Goal: Information Seeking & Learning: Learn about a topic

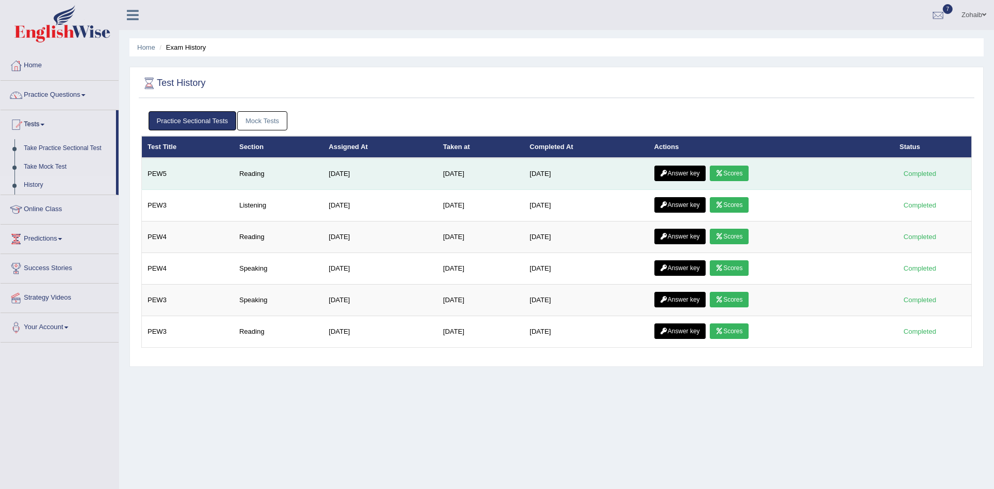
click at [721, 177] on icon at bounding box center [720, 173] width 8 height 6
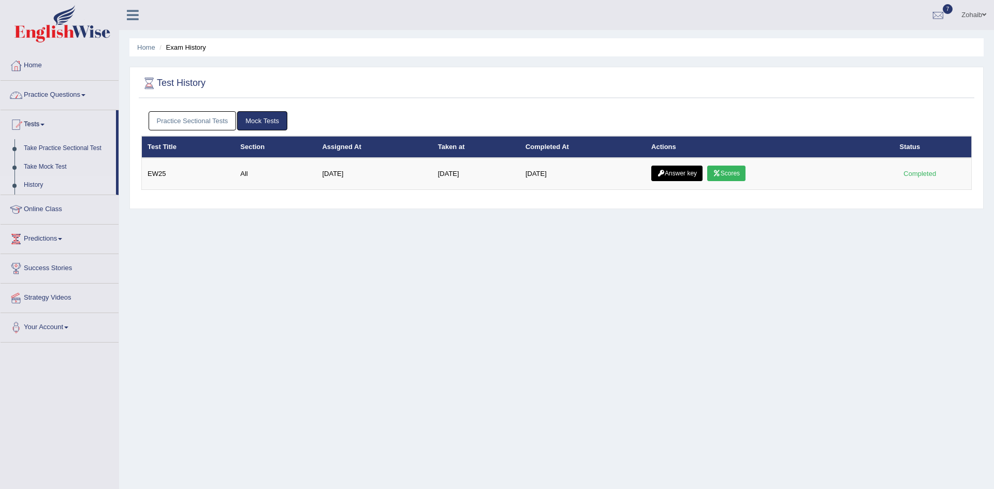
click at [172, 120] on link "Practice Sectional Tests" at bounding box center [193, 120] width 88 height 19
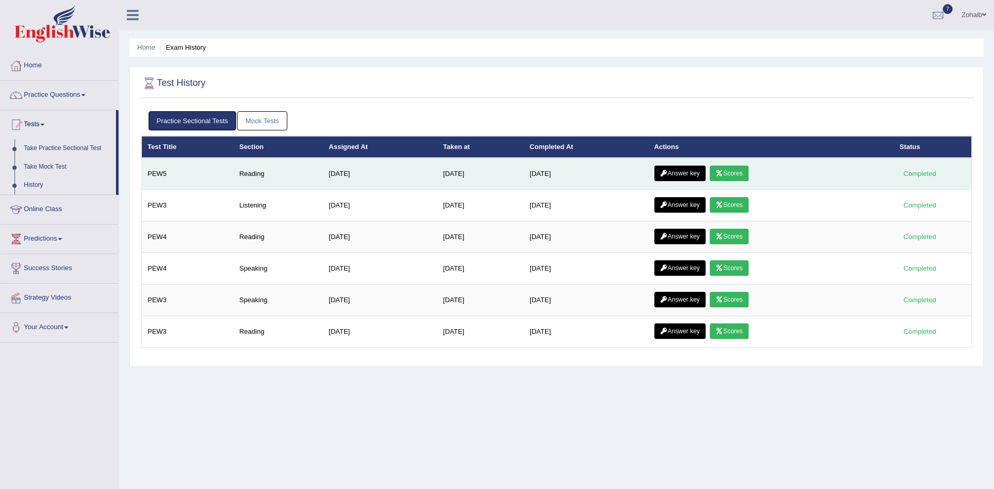
click at [700, 171] on link "Answer key" at bounding box center [680, 174] width 51 height 16
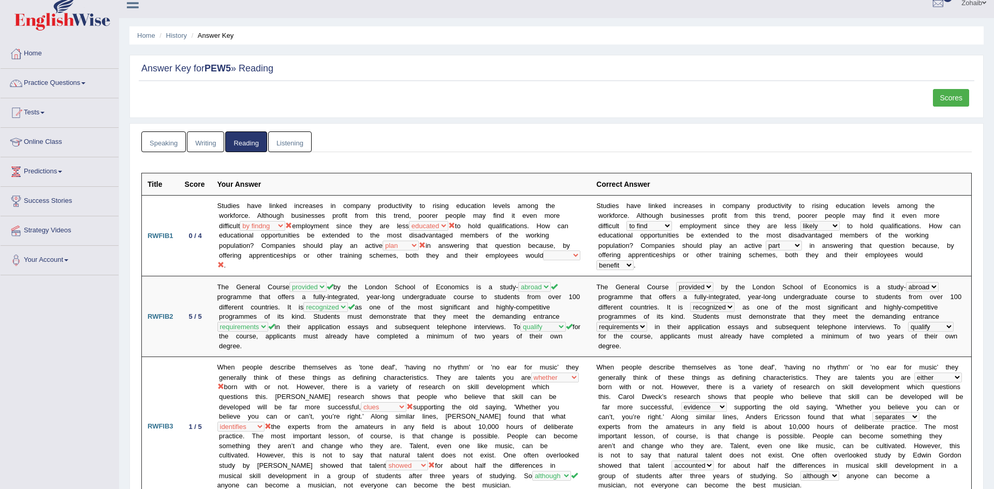
scroll to position [8, 0]
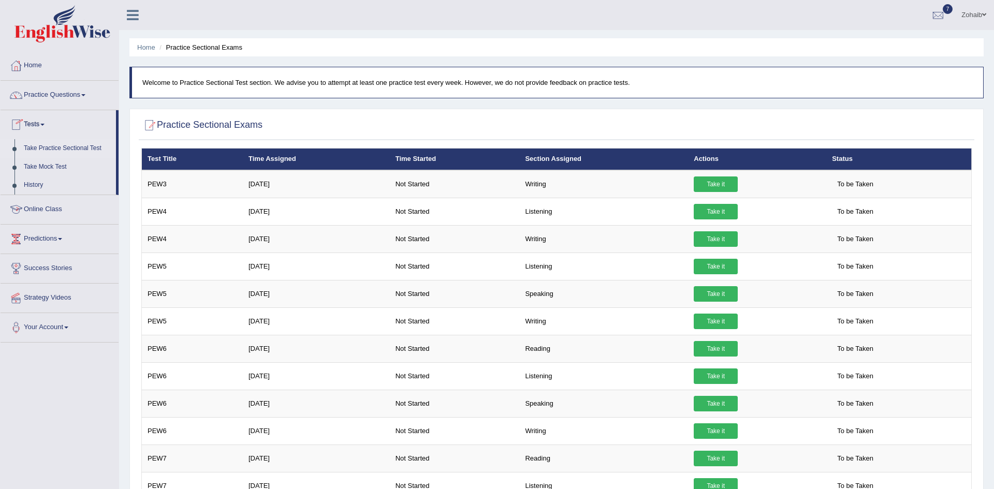
click at [51, 204] on link "Online Class" at bounding box center [60, 208] width 118 height 26
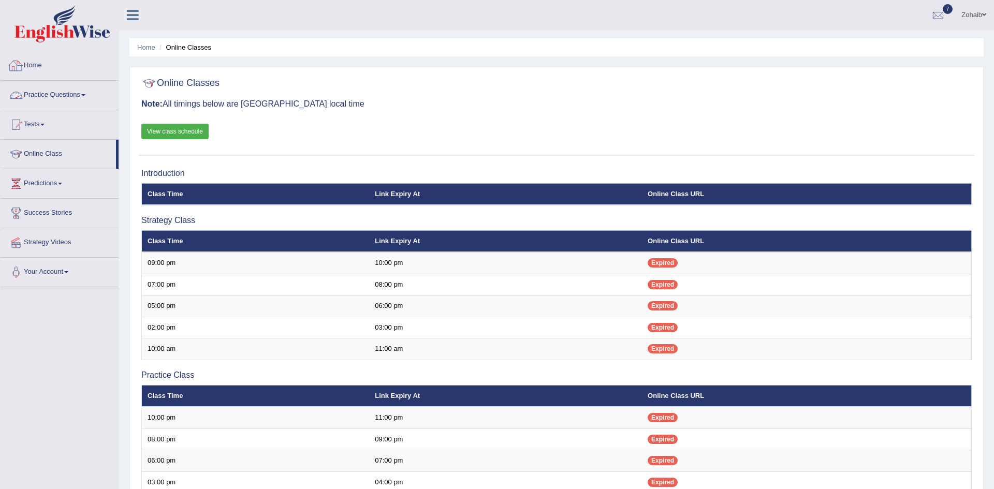
click at [42, 99] on link "Practice Questions" at bounding box center [60, 94] width 118 height 26
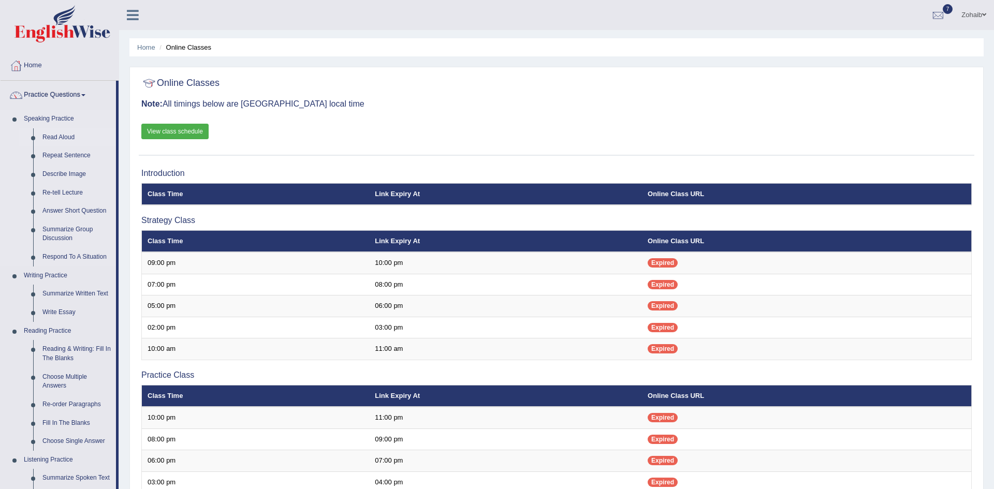
click at [60, 136] on link "Read Aloud" at bounding box center [77, 137] width 78 height 19
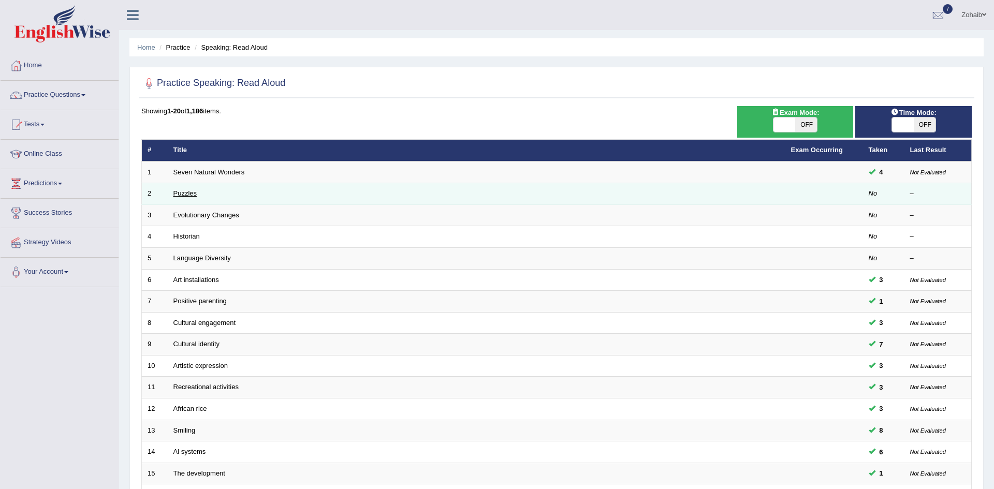
click at [183, 192] on link "Puzzles" at bounding box center [185, 194] width 24 height 8
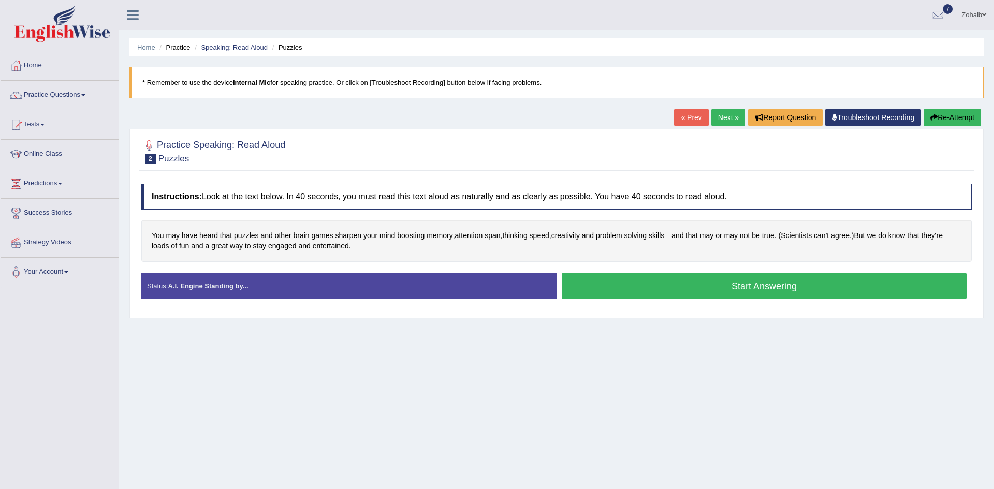
click at [580, 286] on button "Start Answering" at bounding box center [764, 286] width 405 height 26
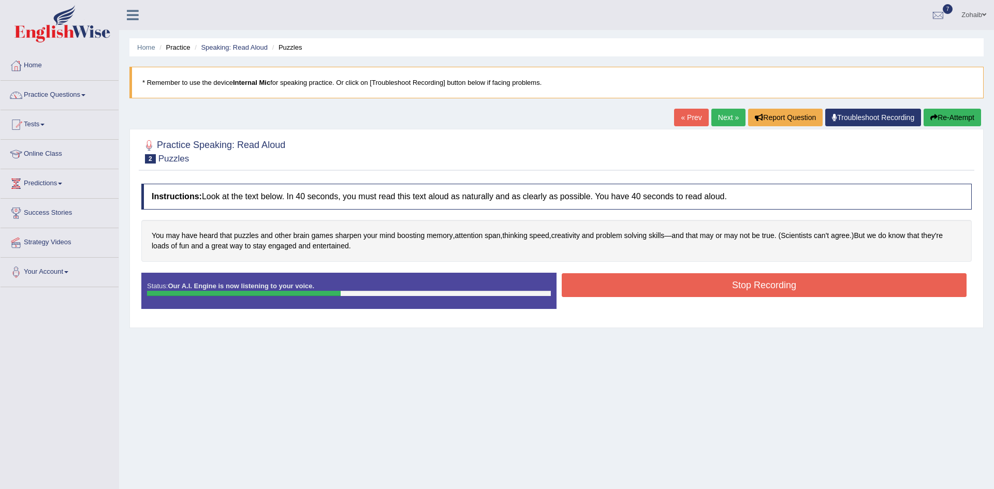
click at [580, 286] on button "Stop Recording" at bounding box center [764, 285] width 405 height 24
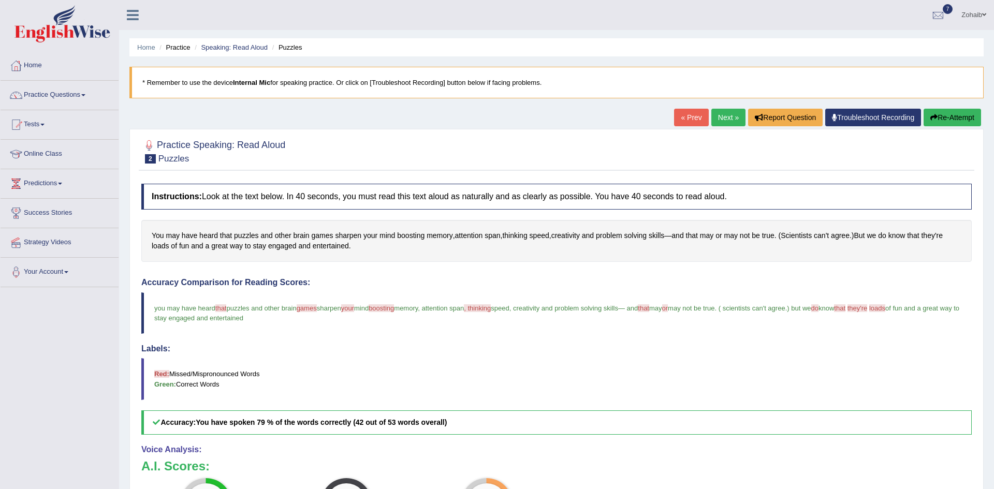
click at [957, 113] on button "Re-Attempt" at bounding box center [952, 118] width 57 height 18
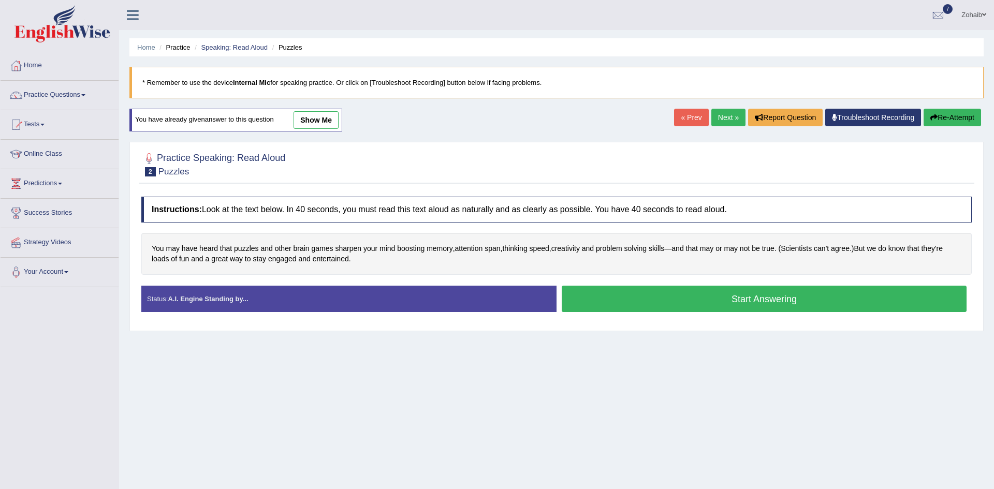
click at [608, 293] on button "Start Answering" at bounding box center [764, 299] width 405 height 26
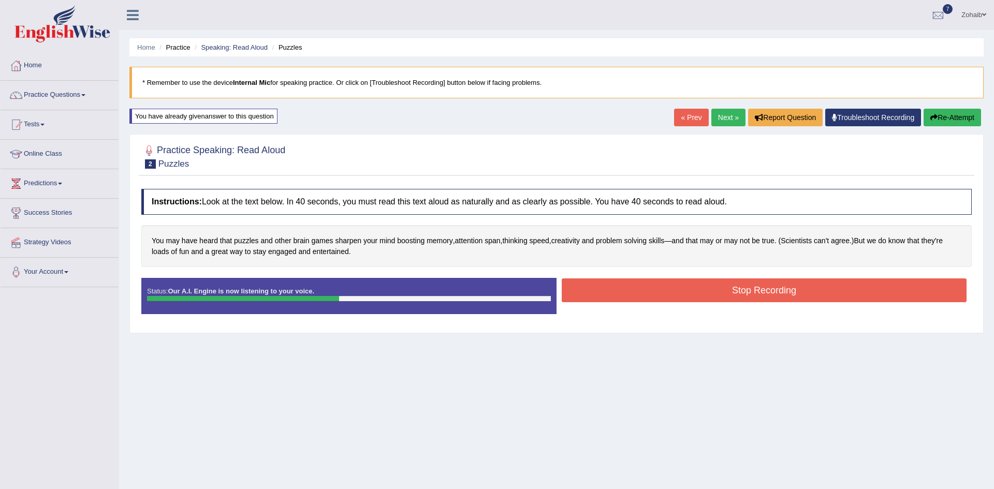
click at [608, 293] on button "Stop Recording" at bounding box center [764, 291] width 405 height 24
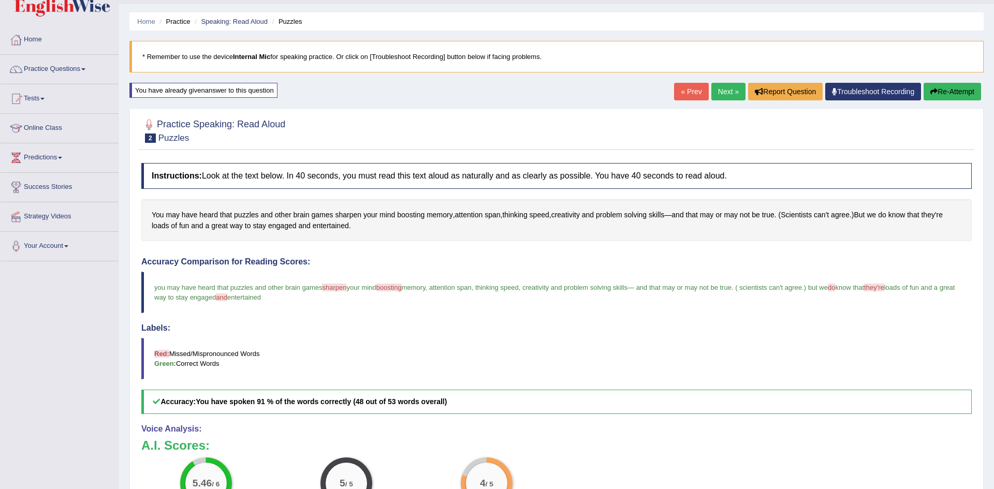
scroll to position [23, 0]
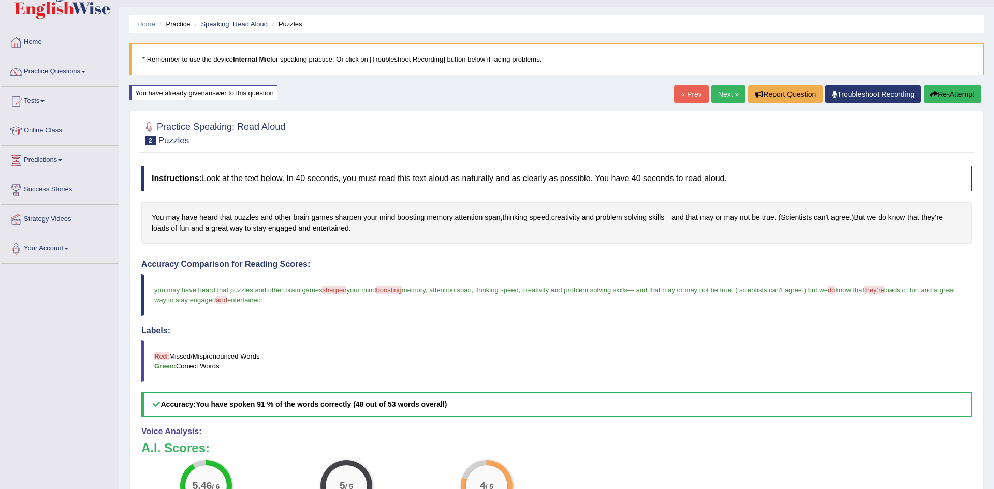
click at [731, 91] on link "Next »" at bounding box center [729, 94] width 34 height 18
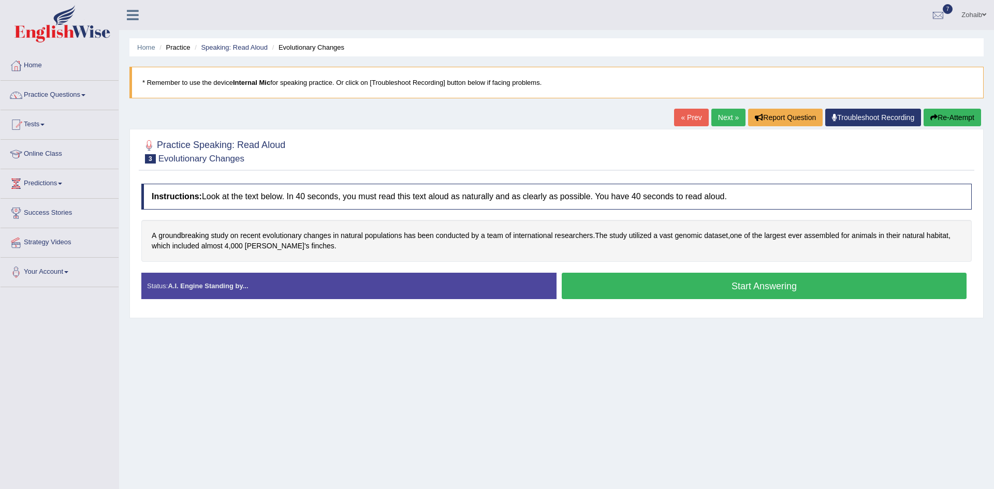
click at [645, 291] on button "Start Answering" at bounding box center [764, 286] width 405 height 26
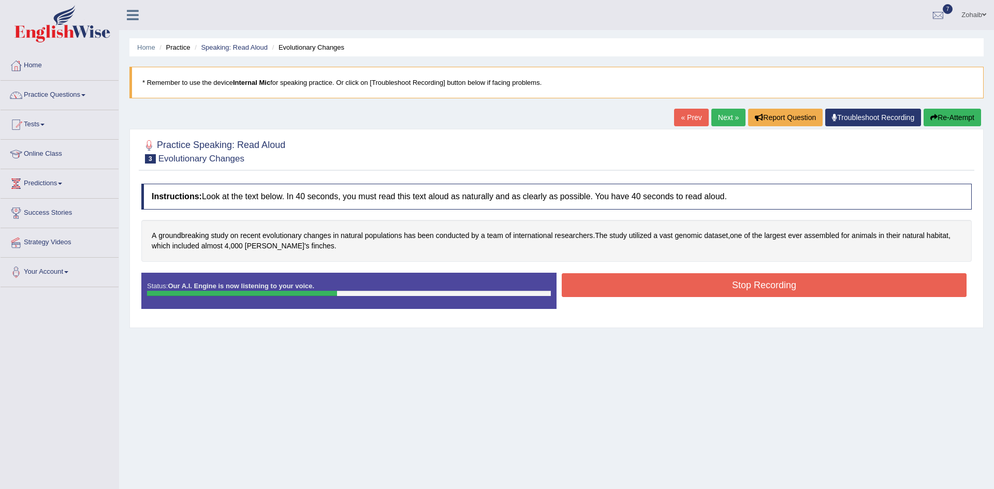
click at [645, 291] on button "Stop Recording" at bounding box center [764, 285] width 405 height 24
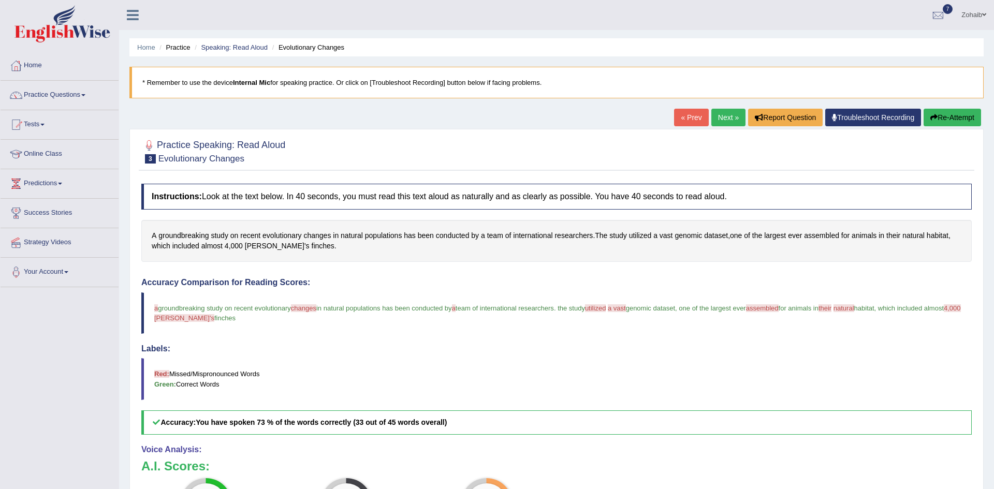
click at [942, 120] on button "Re-Attempt" at bounding box center [952, 118] width 57 height 18
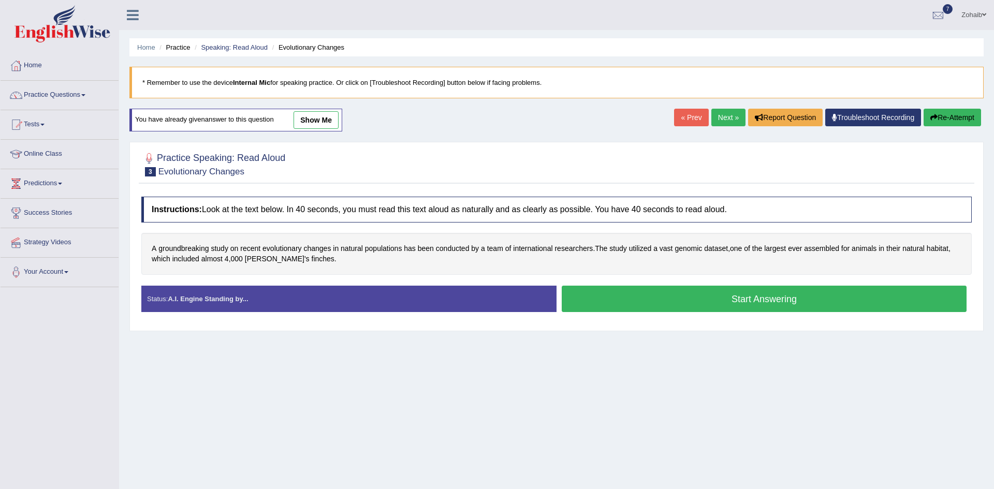
click at [618, 291] on button "Start Answering" at bounding box center [764, 299] width 405 height 26
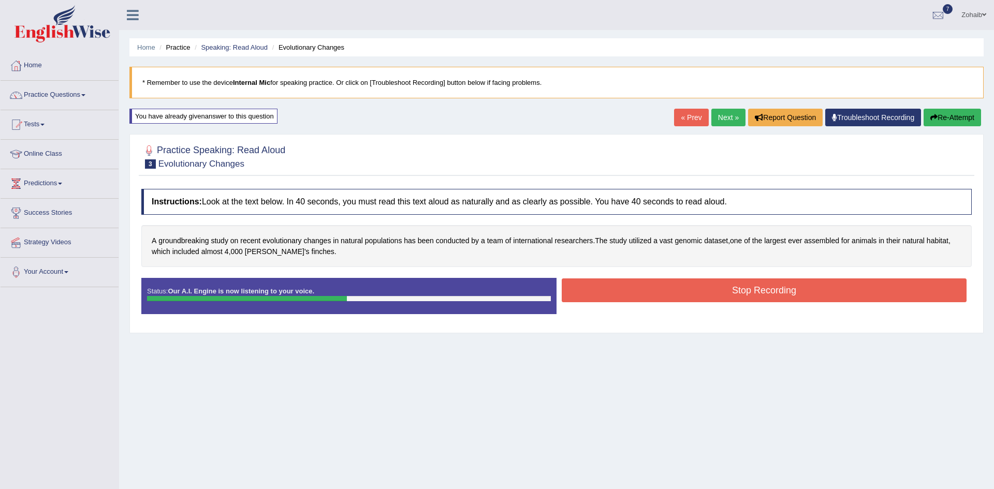
click at [618, 291] on button "Stop Recording" at bounding box center [764, 291] width 405 height 24
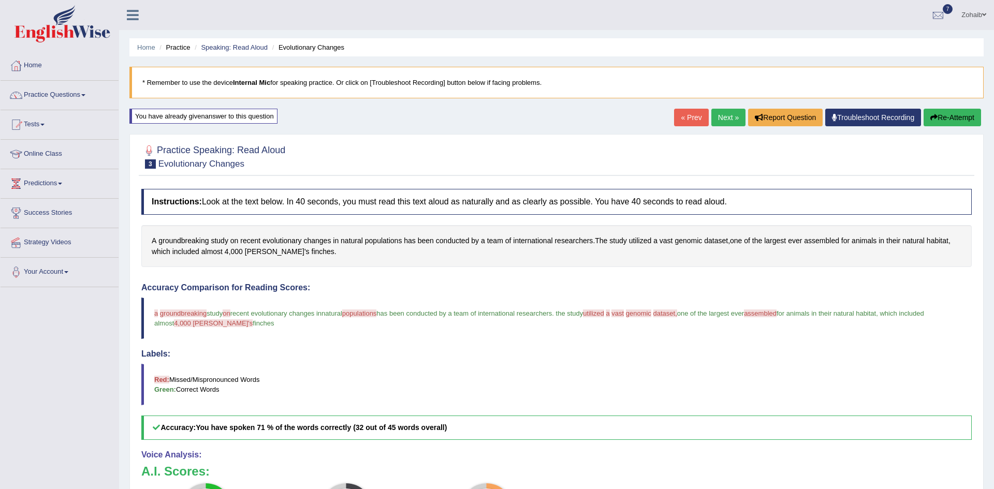
click at [935, 114] on icon "button" at bounding box center [934, 117] width 7 height 7
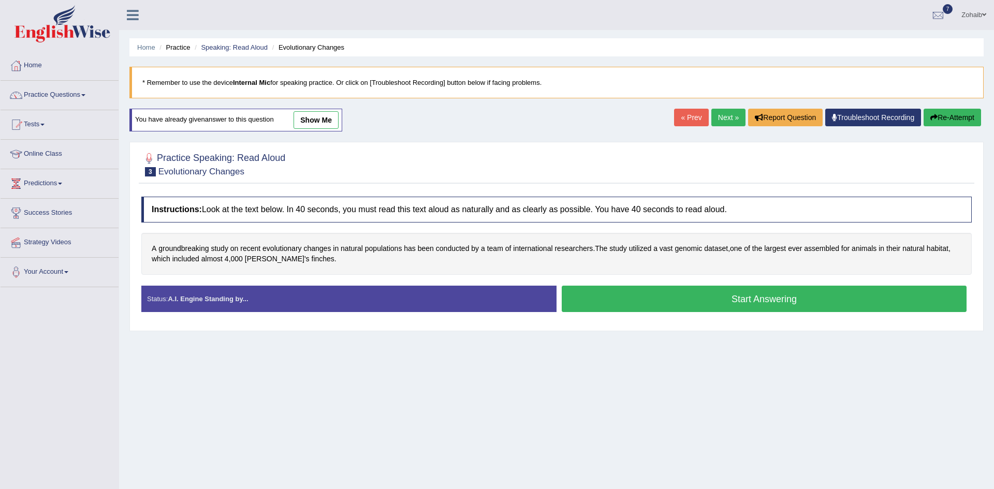
click at [660, 298] on button "Start Answering" at bounding box center [764, 299] width 405 height 26
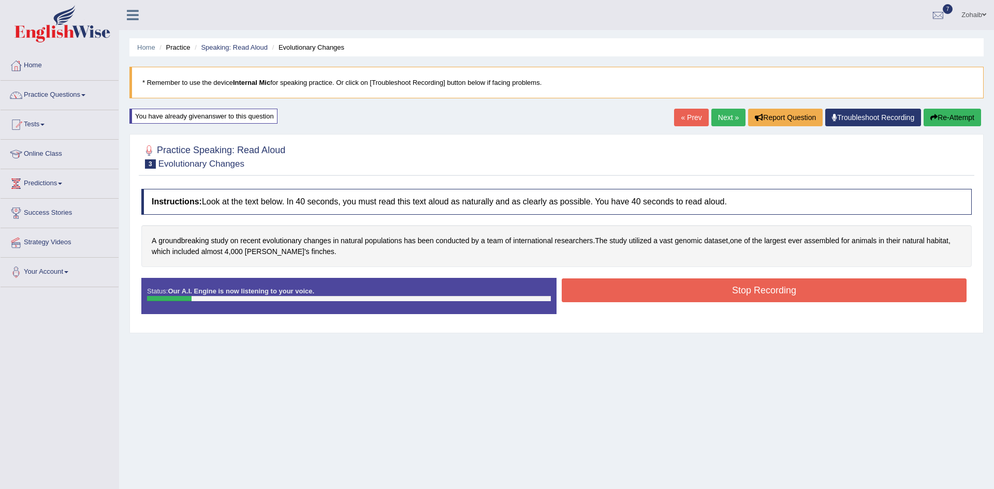
click at [660, 298] on button "Stop Recording" at bounding box center [764, 291] width 405 height 24
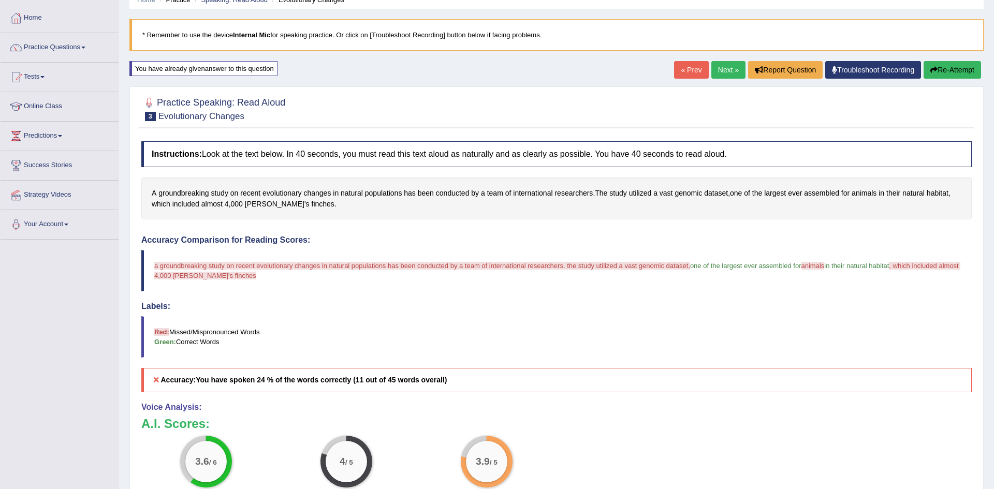
scroll to position [42, 0]
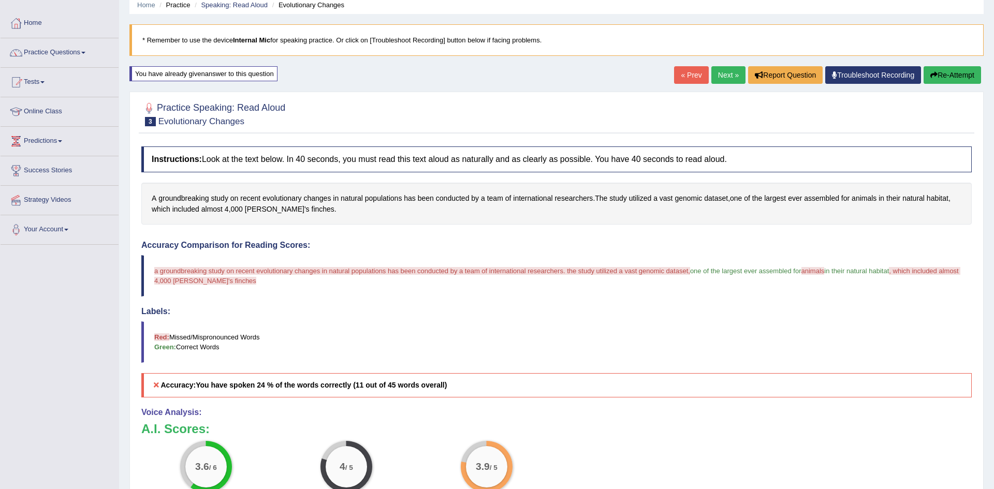
click at [930, 70] on button "Re-Attempt" at bounding box center [952, 75] width 57 height 18
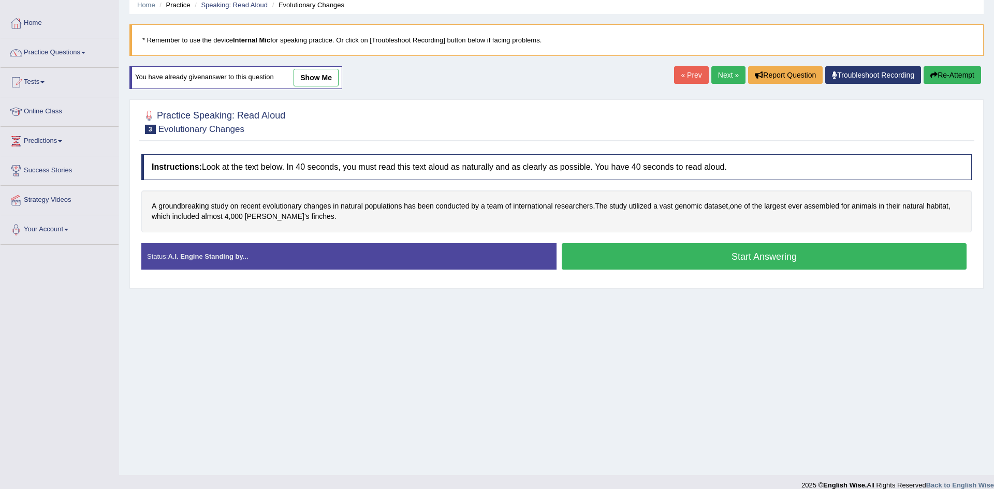
click at [760, 263] on button "Start Answering" at bounding box center [764, 256] width 405 height 26
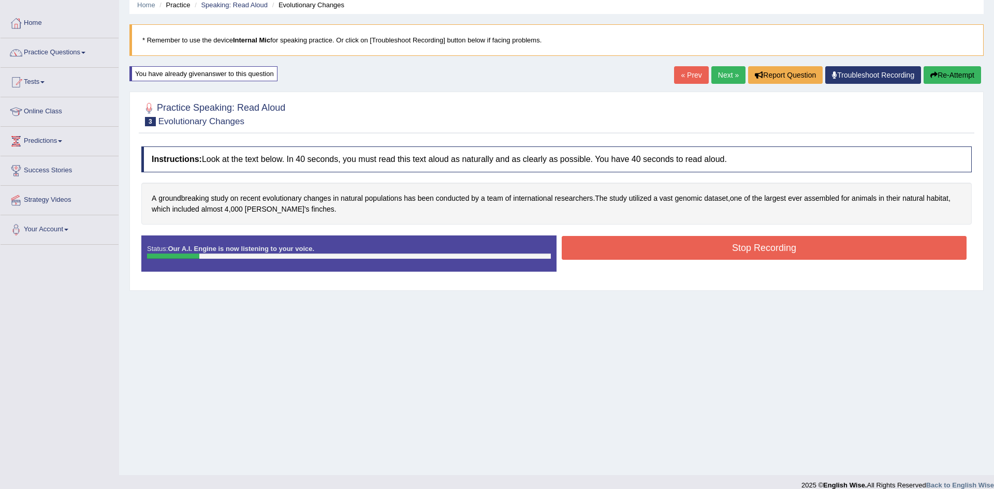
click at [767, 243] on button "Stop Recording" at bounding box center [764, 248] width 405 height 24
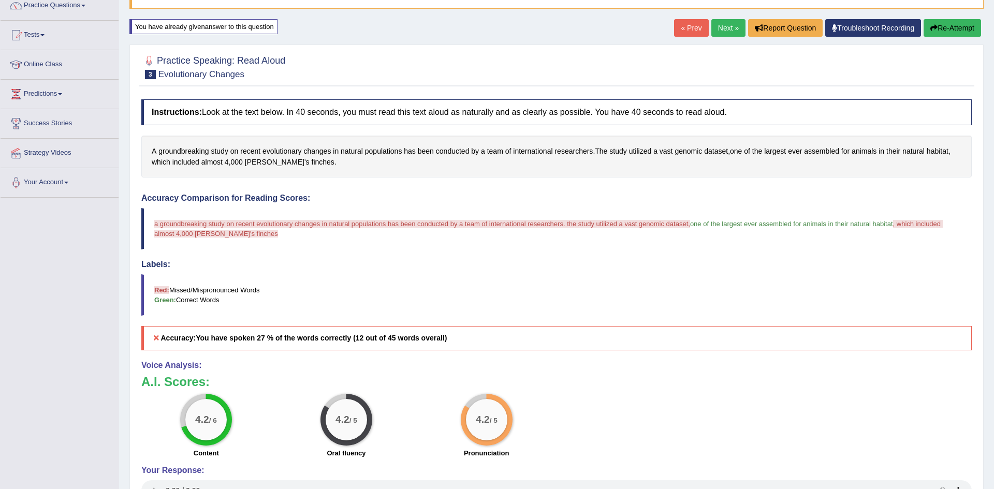
scroll to position [89, 0]
click at [931, 30] on icon "button" at bounding box center [934, 28] width 7 height 7
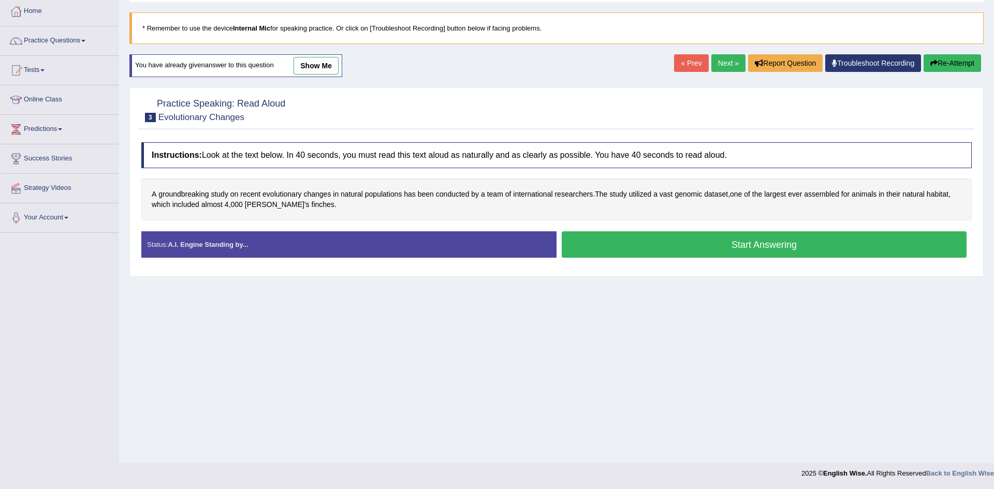
scroll to position [54, 0]
click at [792, 254] on button "Start Answering" at bounding box center [764, 244] width 405 height 26
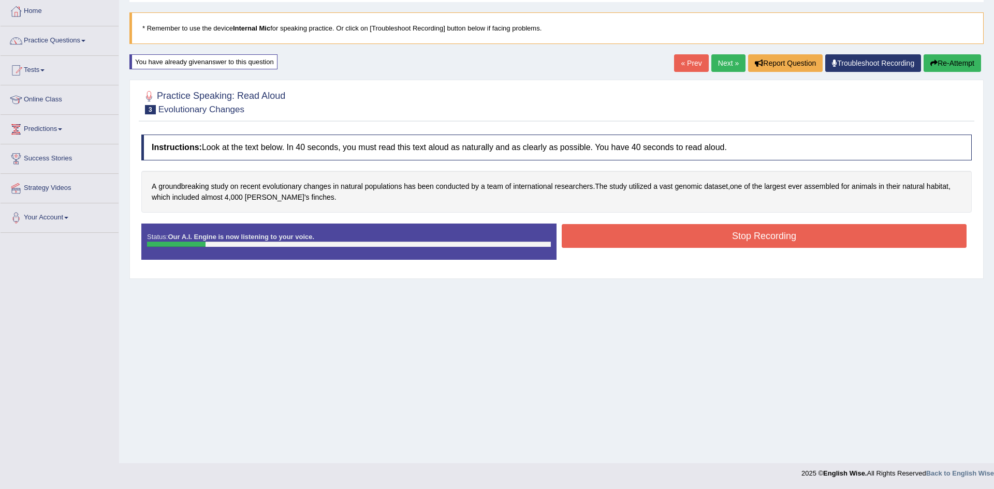
click at [793, 245] on button "Stop Recording" at bounding box center [764, 236] width 405 height 24
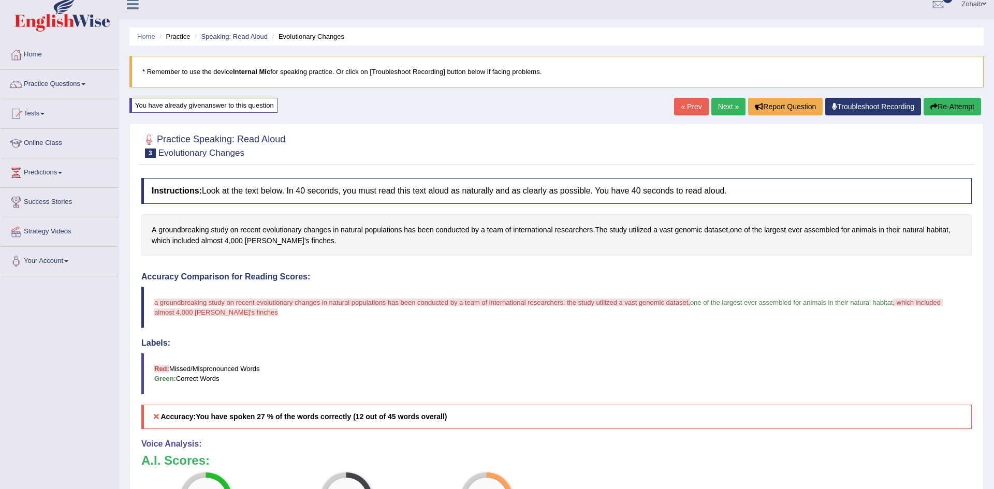
scroll to position [0, 0]
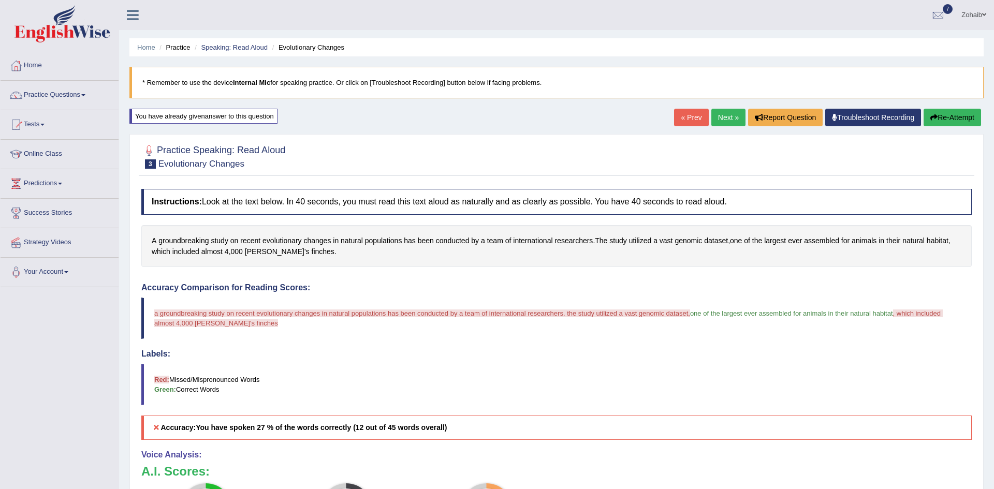
click at [969, 117] on button "Re-Attempt" at bounding box center [952, 118] width 57 height 18
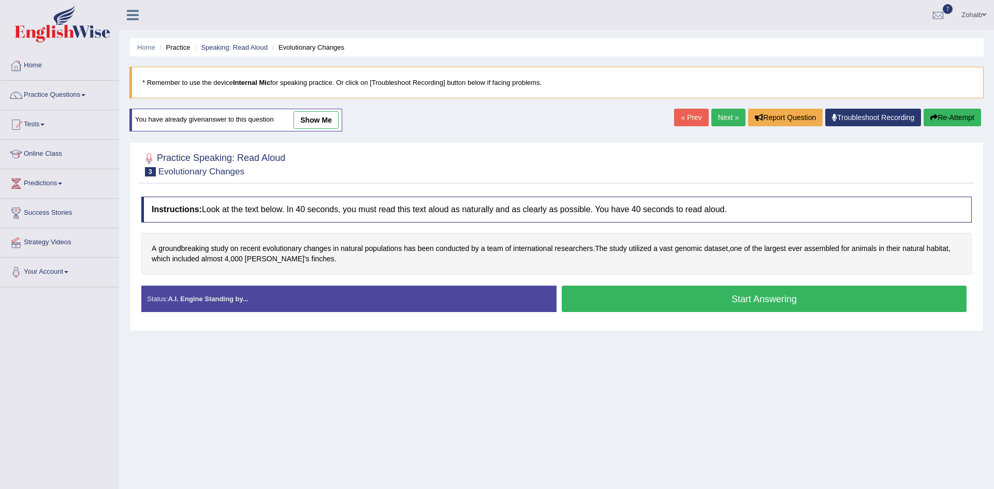
click at [787, 300] on button "Start Answering" at bounding box center [764, 299] width 405 height 26
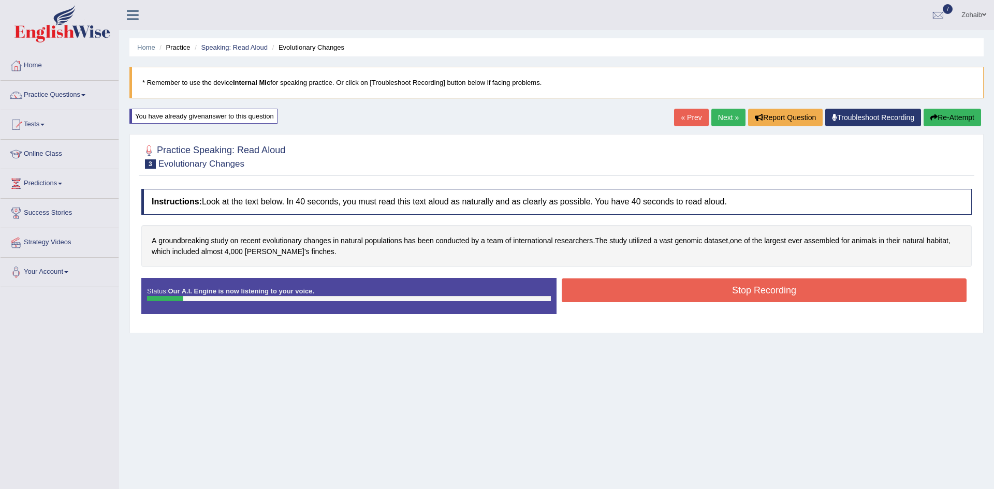
click at [924, 117] on button "Re-Attempt" at bounding box center [952, 118] width 57 height 18
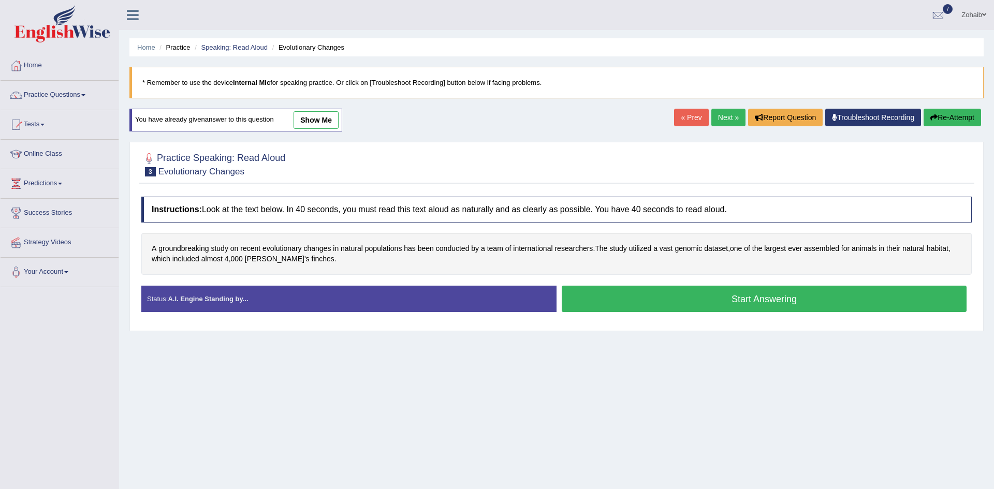
click at [786, 296] on button "Start Answering" at bounding box center [764, 299] width 405 height 26
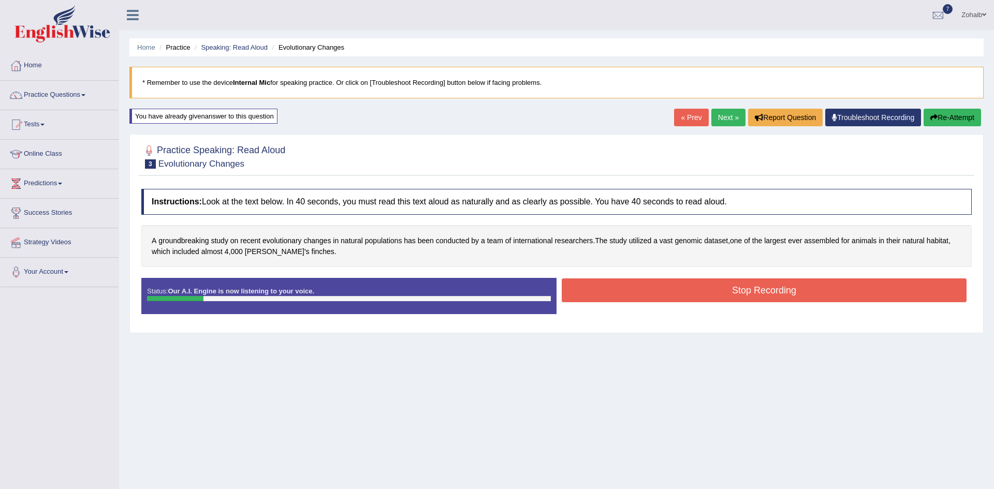
click at [786, 296] on button "Stop Recording" at bounding box center [764, 291] width 405 height 24
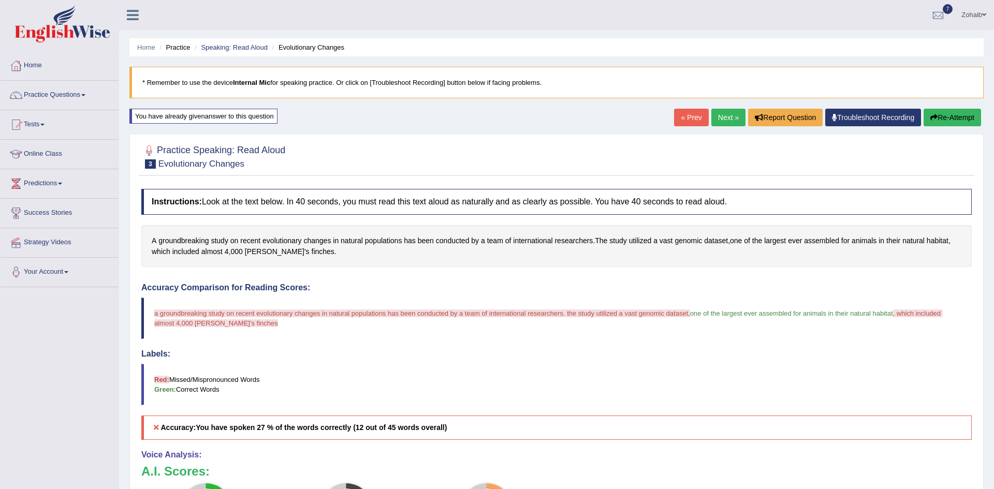
click at [721, 121] on link "Next »" at bounding box center [729, 118] width 34 height 18
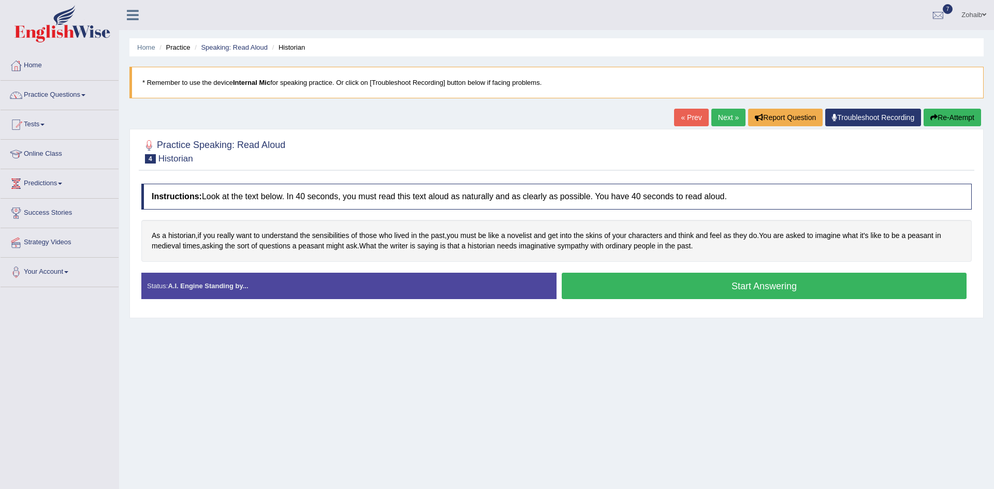
click at [632, 293] on button "Start Answering" at bounding box center [764, 286] width 405 height 26
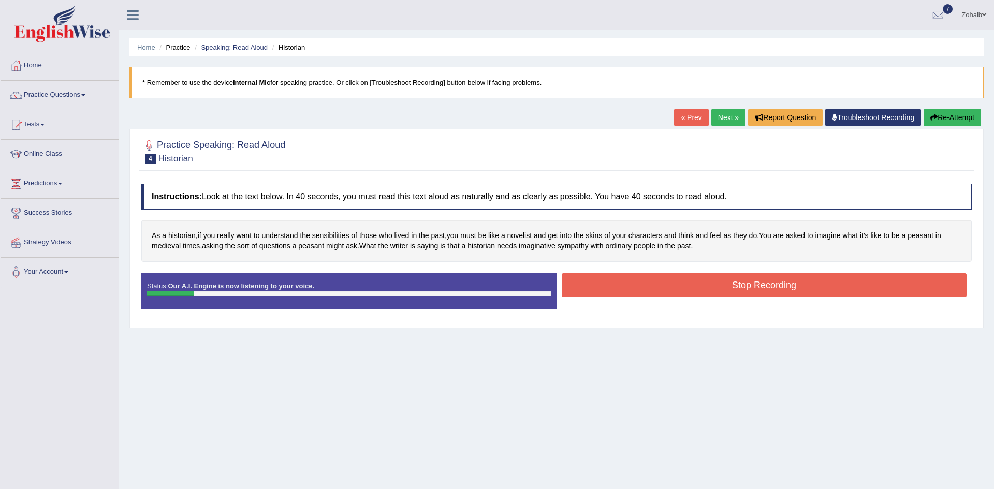
click at [632, 293] on button "Stop Recording" at bounding box center [764, 285] width 405 height 24
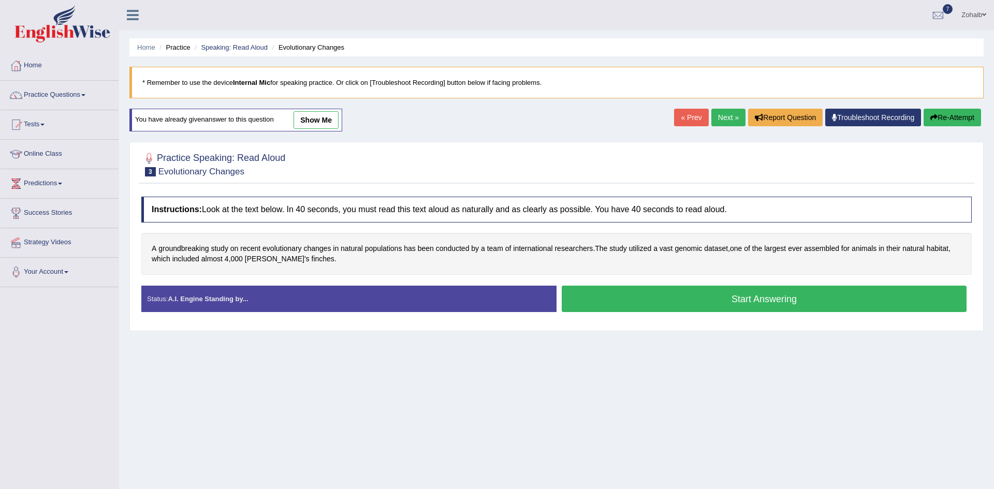
click at [67, 100] on link "Practice Questions" at bounding box center [60, 94] width 118 height 26
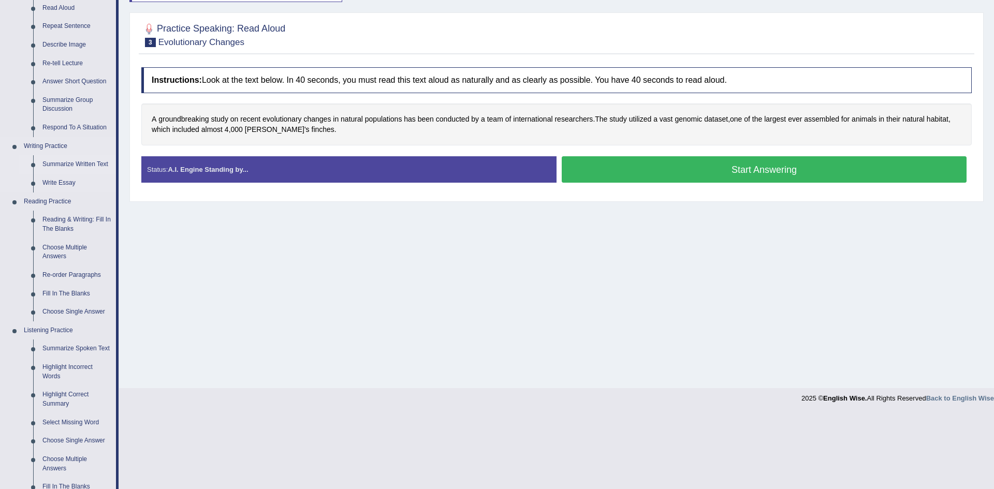
scroll to position [132, 0]
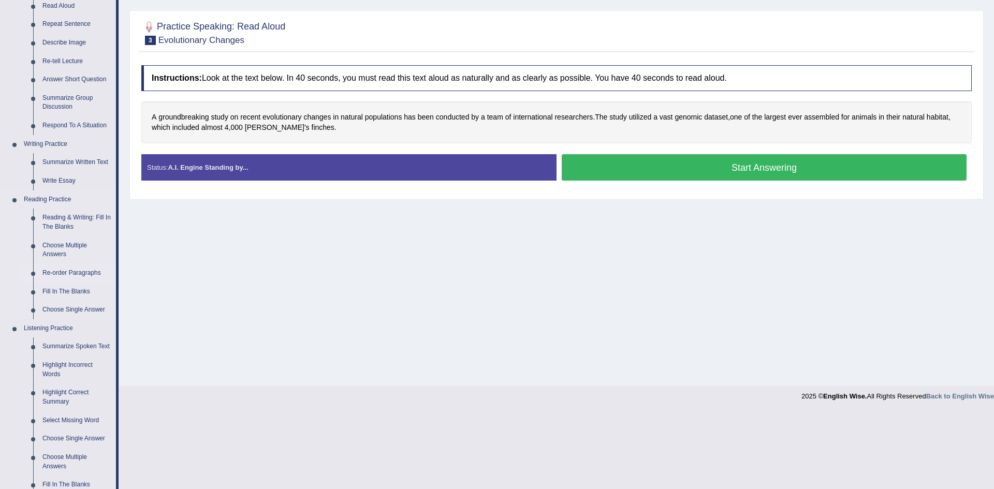
click at [89, 273] on link "Re-order Paragraphs" at bounding box center [77, 273] width 78 height 19
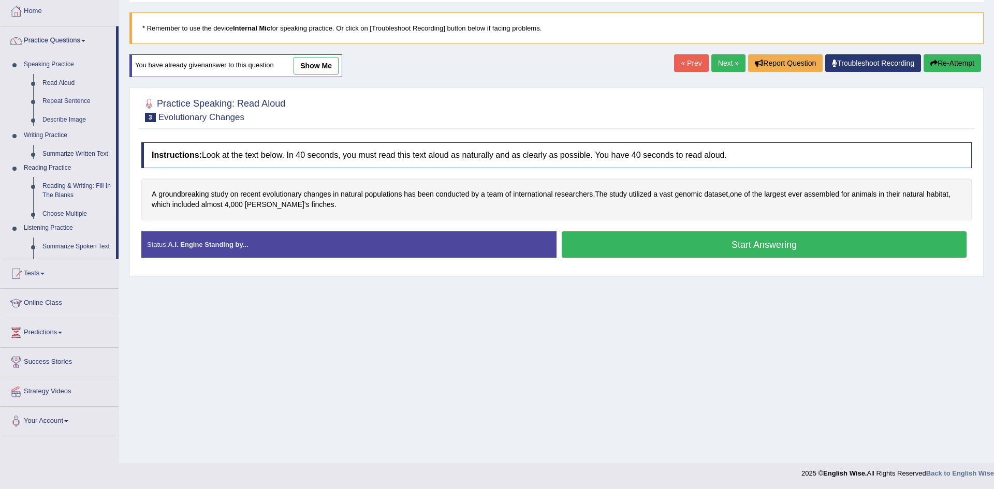
scroll to position [54, 0]
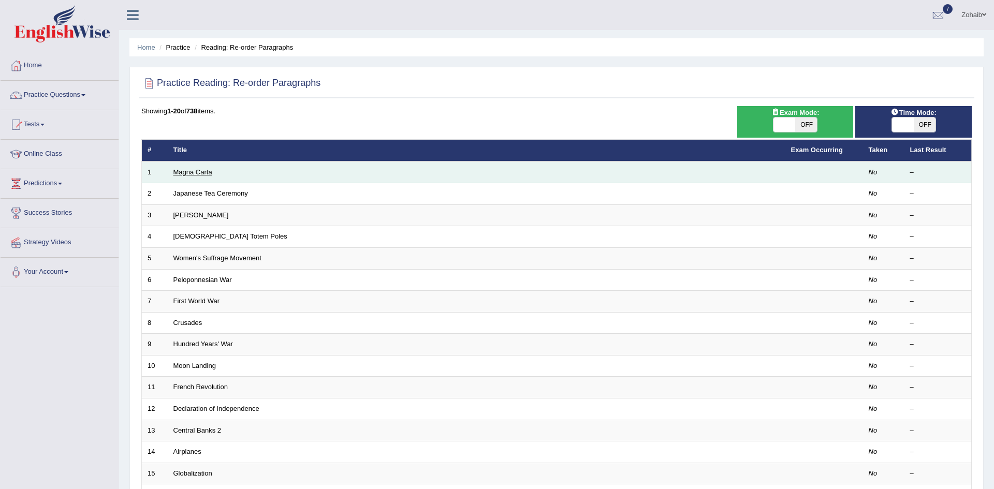
click at [206, 175] on link "Magna Carta" at bounding box center [192, 172] width 39 height 8
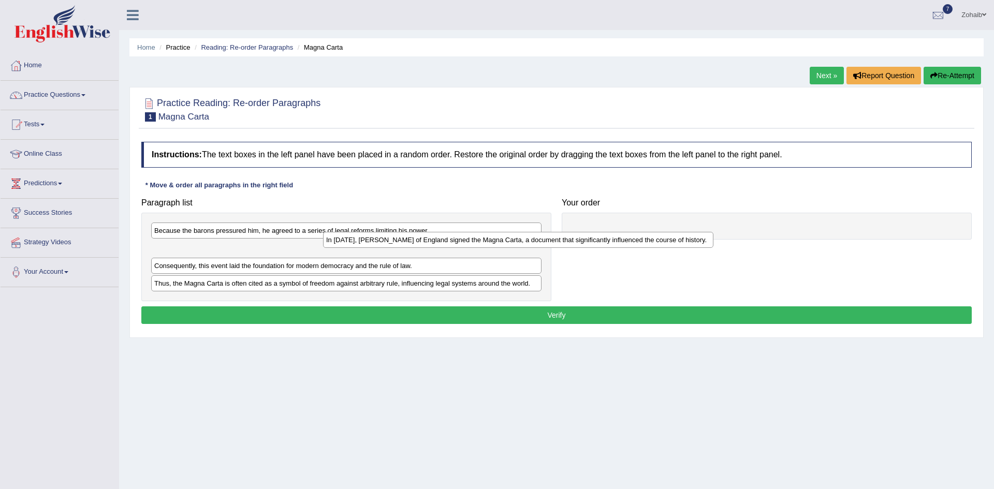
drag, startPoint x: 272, startPoint y: 255, endPoint x: 503, endPoint y: 235, distance: 231.8
click at [503, 235] on div "In 1215, King John of England signed the Magna Carta, a document that significa…" at bounding box center [518, 240] width 390 height 16
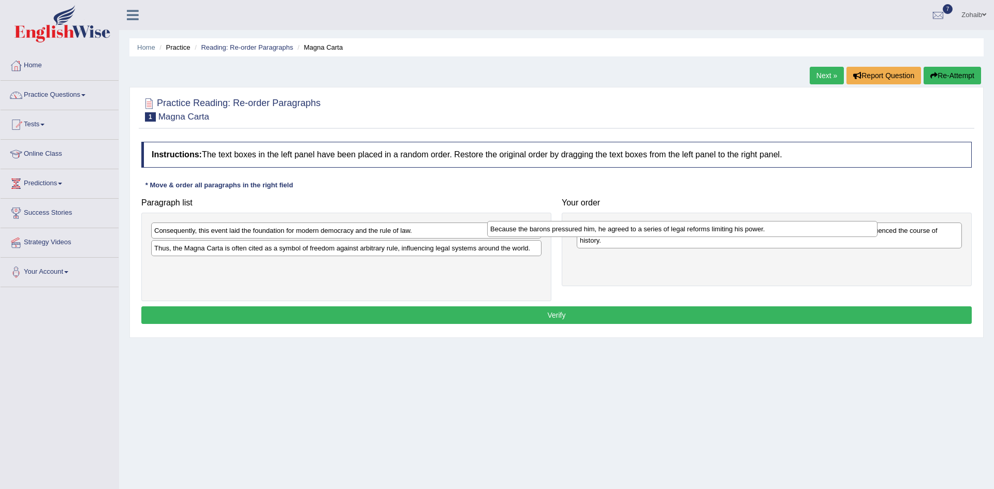
drag, startPoint x: 293, startPoint y: 235, endPoint x: 627, endPoint y: 253, distance: 334.5
click at [627, 237] on div "Because the barons pressured him, he agreed to a series of legal reforms limiti…" at bounding box center [682, 229] width 390 height 16
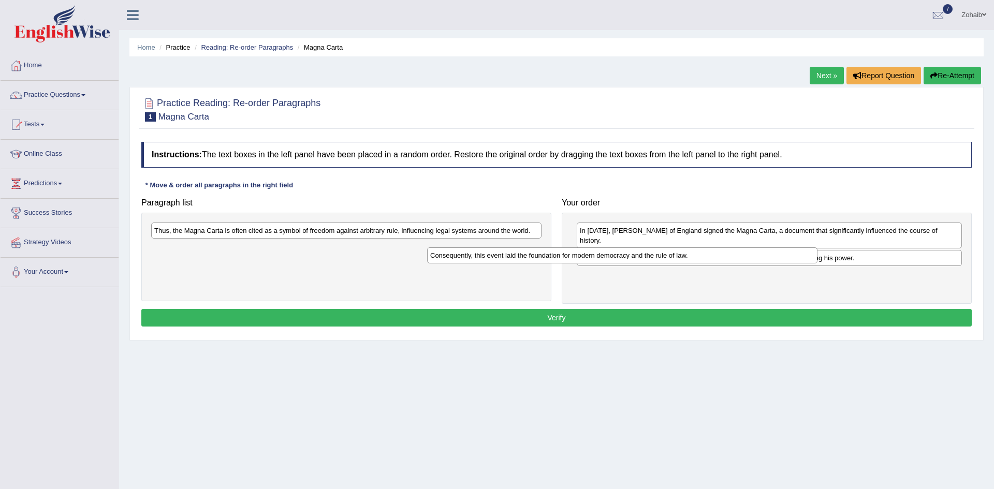
drag, startPoint x: 280, startPoint y: 233, endPoint x: 579, endPoint y: 265, distance: 301.0
click at [579, 264] on div "Consequently, this event laid the foundation for modern democracy and the rule …" at bounding box center [622, 256] width 390 height 16
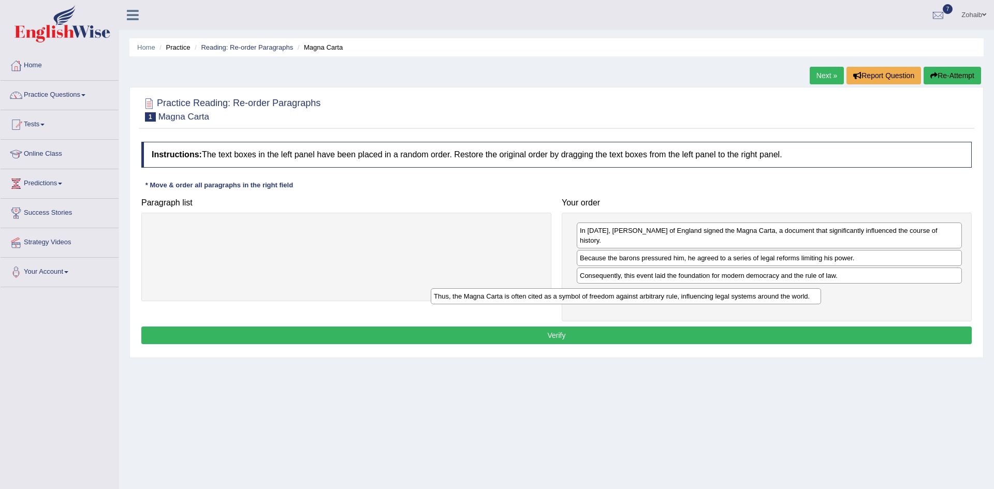
drag, startPoint x: 410, startPoint y: 239, endPoint x: 701, endPoint y: 304, distance: 298.3
click at [701, 304] on div "Thus, the Magna Carta is often cited as a symbol of freedom against arbitrary r…" at bounding box center [626, 296] width 390 height 16
click at [702, 327] on button "Verify" at bounding box center [556, 336] width 831 height 18
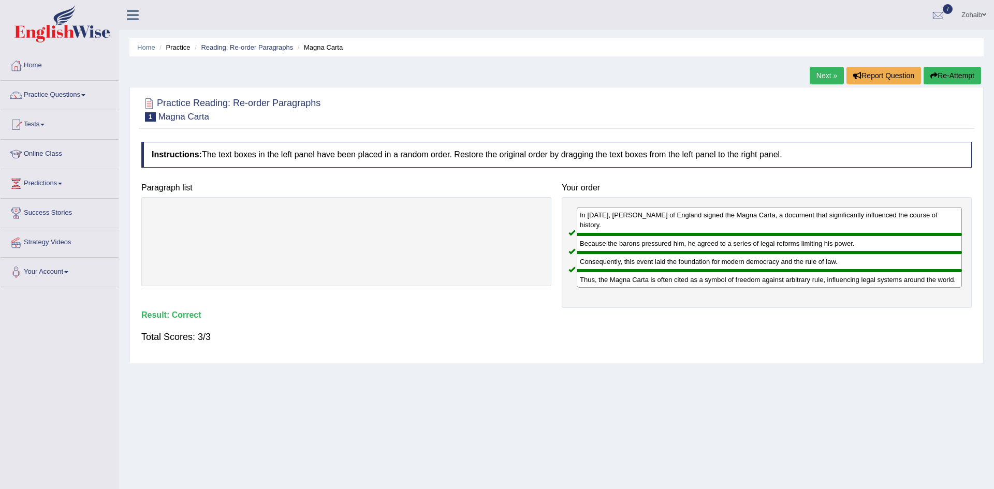
click at [824, 80] on link "Next »" at bounding box center [827, 76] width 34 height 18
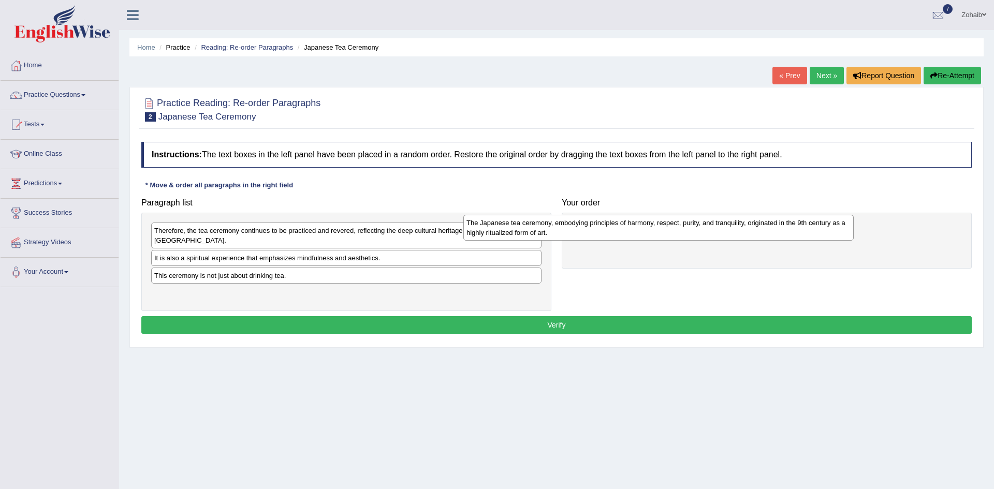
drag, startPoint x: 257, startPoint y: 255, endPoint x: 583, endPoint y: 239, distance: 326.1
click at [583, 239] on div "The Japanese tea ceremony, embodying principles of harmony, respect, purity, an…" at bounding box center [658, 228] width 390 height 26
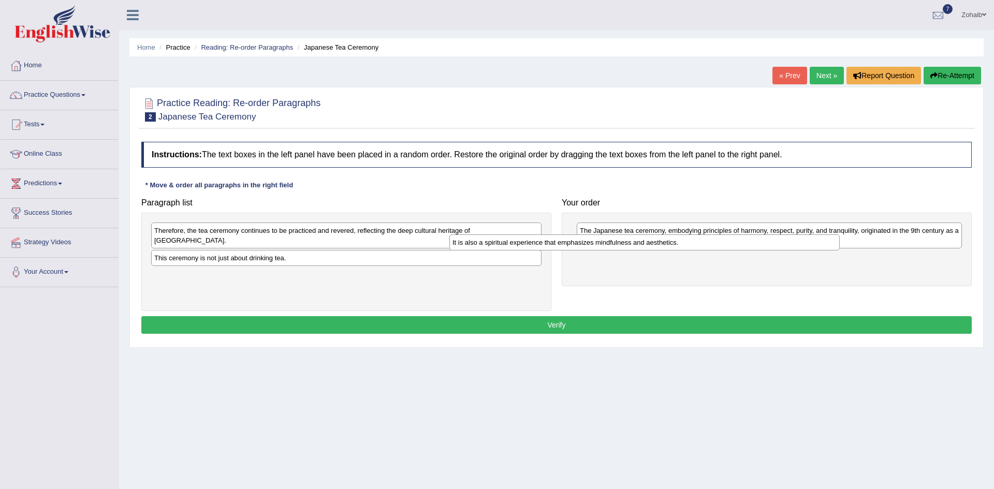
drag, startPoint x: 295, startPoint y: 248, endPoint x: 593, endPoint y: 242, distance: 298.3
click at [593, 242] on div "It is also a spiritual experience that emphasizes mindfulness and aesthetics." at bounding box center [644, 243] width 390 height 16
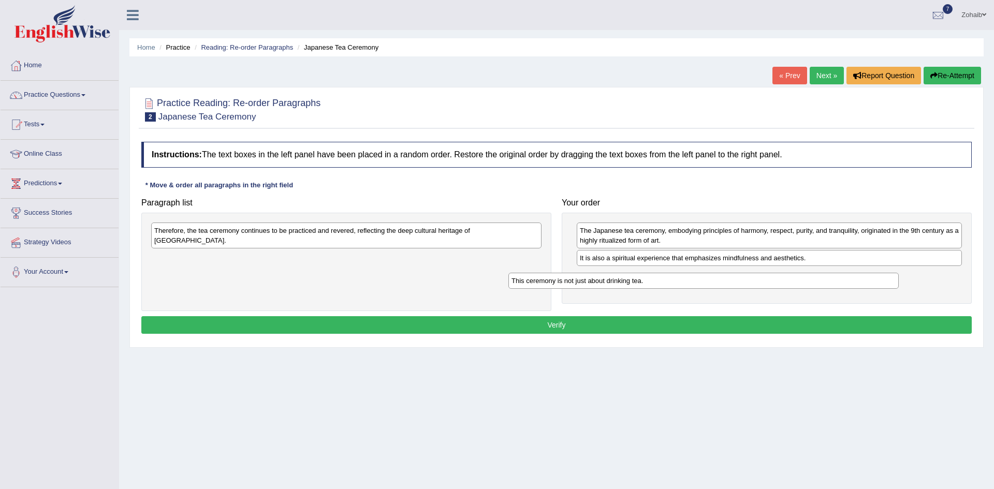
drag, startPoint x: 303, startPoint y: 250, endPoint x: 662, endPoint y: 285, distance: 360.6
click at [662, 285] on div "This ceremony is not just about drinking tea." at bounding box center [704, 281] width 390 height 16
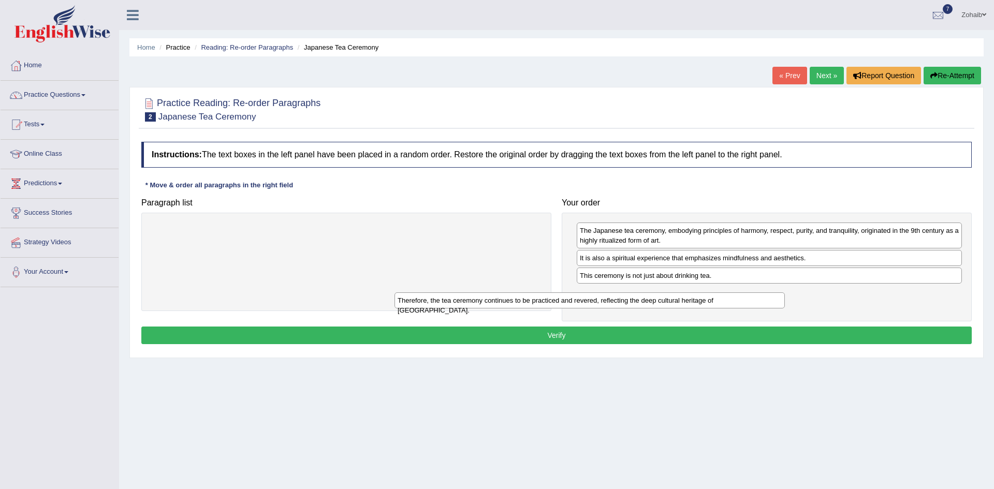
drag, startPoint x: 424, startPoint y: 236, endPoint x: 678, endPoint y: 308, distance: 264.3
click at [678, 308] on div "Therefore, the tea ceremony continues to be practiced and revered, reflecting t…" at bounding box center [590, 301] width 390 height 16
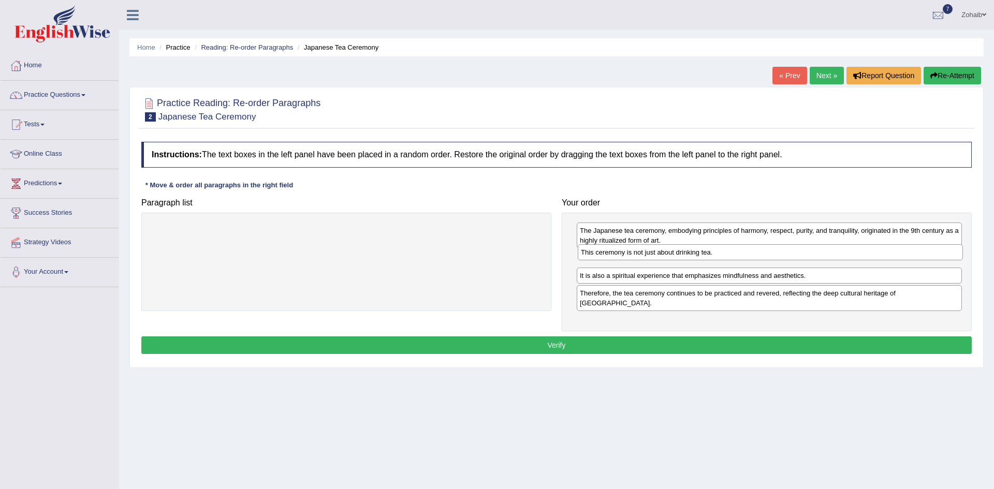
drag, startPoint x: 670, startPoint y: 280, endPoint x: 672, endPoint y: 256, distance: 23.9
click at [672, 256] on div "This ceremony is not just about drinking tea." at bounding box center [770, 252] width 385 height 16
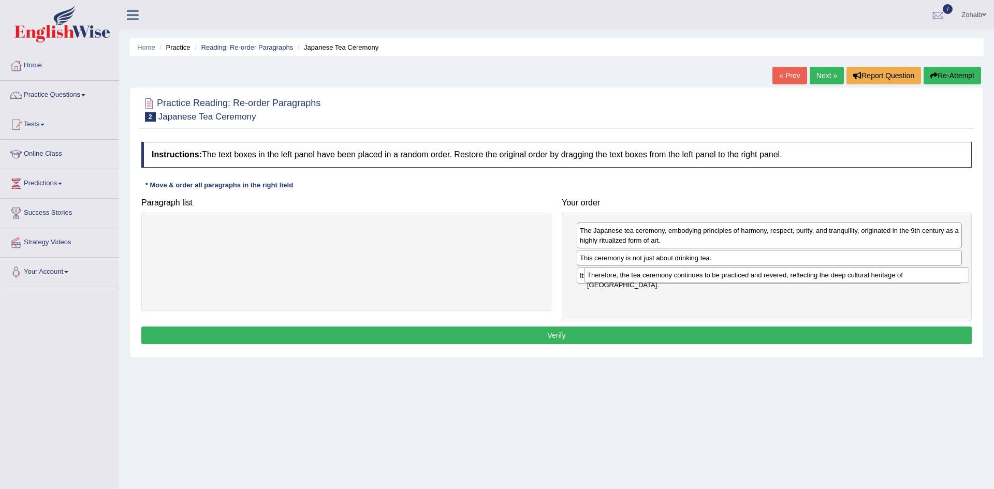
drag, startPoint x: 654, startPoint y: 298, endPoint x: 662, endPoint y: 277, distance: 22.1
click at [662, 277] on div "Therefore, the tea ceremony continues to be practiced and revered, reflecting t…" at bounding box center [776, 275] width 385 height 16
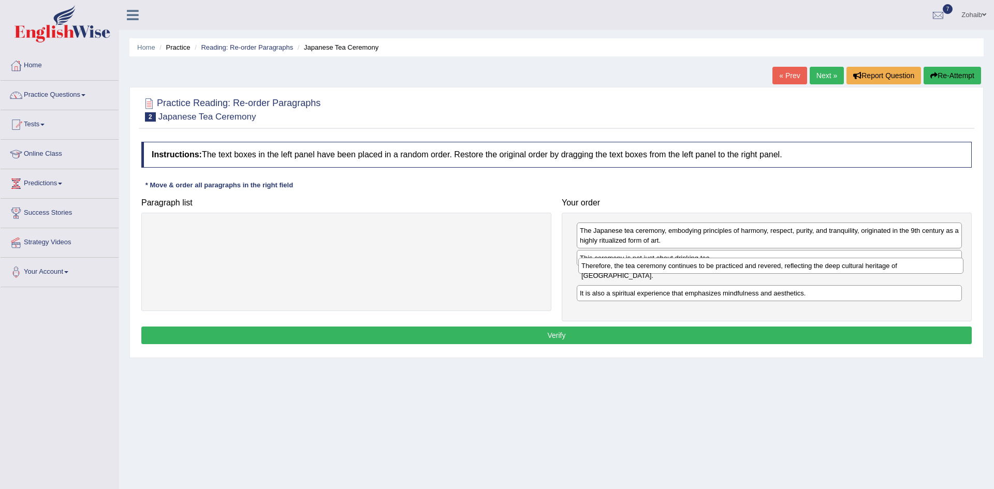
drag, startPoint x: 651, startPoint y: 294, endPoint x: 652, endPoint y: 267, distance: 27.5
click at [652, 267] on div "Therefore, the tea ceremony continues to be practiced and revered, reflecting t…" at bounding box center [770, 266] width 385 height 16
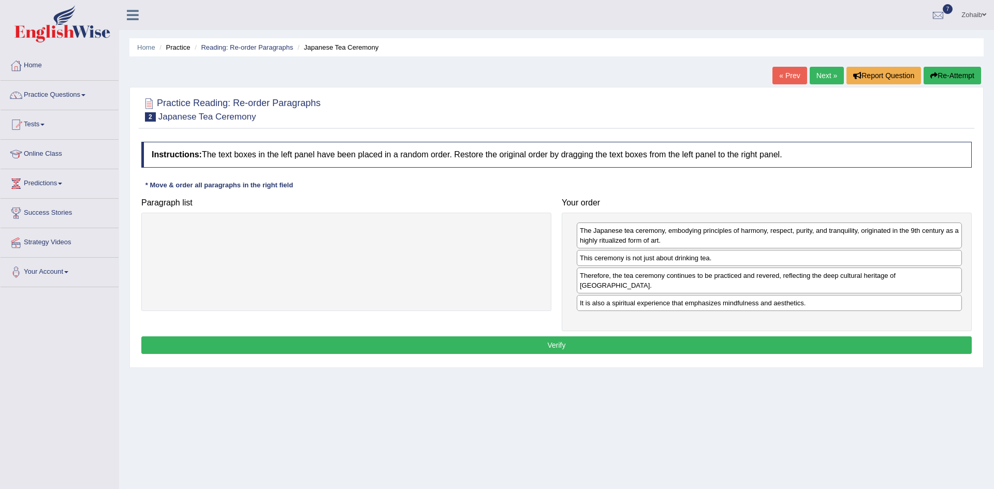
click at [636, 337] on button "Verify" at bounding box center [556, 346] width 831 height 18
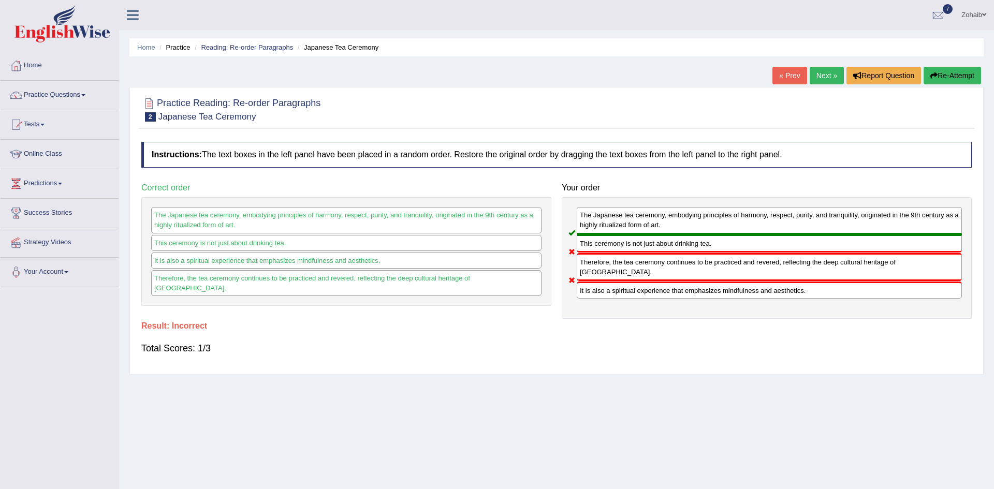
click at [827, 82] on link "Next »" at bounding box center [827, 76] width 34 height 18
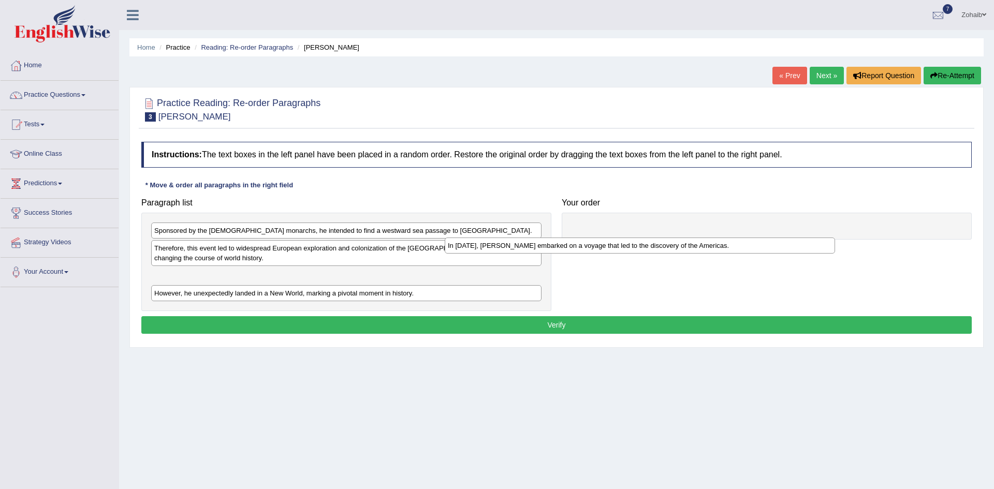
drag, startPoint x: 281, startPoint y: 296, endPoint x: 618, endPoint y: 246, distance: 340.3
click at [618, 246] on div "In 1492, Christopher Columbus embarked on a voyage that led to the discovery of…" at bounding box center [640, 246] width 390 height 16
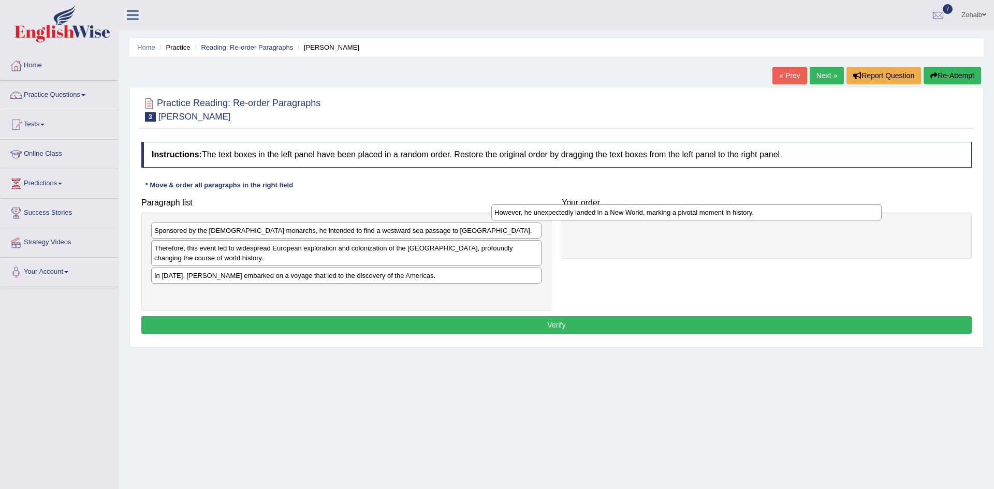
drag, startPoint x: 388, startPoint y: 296, endPoint x: 731, endPoint y: 215, distance: 351.8
click at [731, 215] on div "However, he unexpectedly landed in a New World, marking a pivotal moment in his…" at bounding box center [686, 213] width 390 height 16
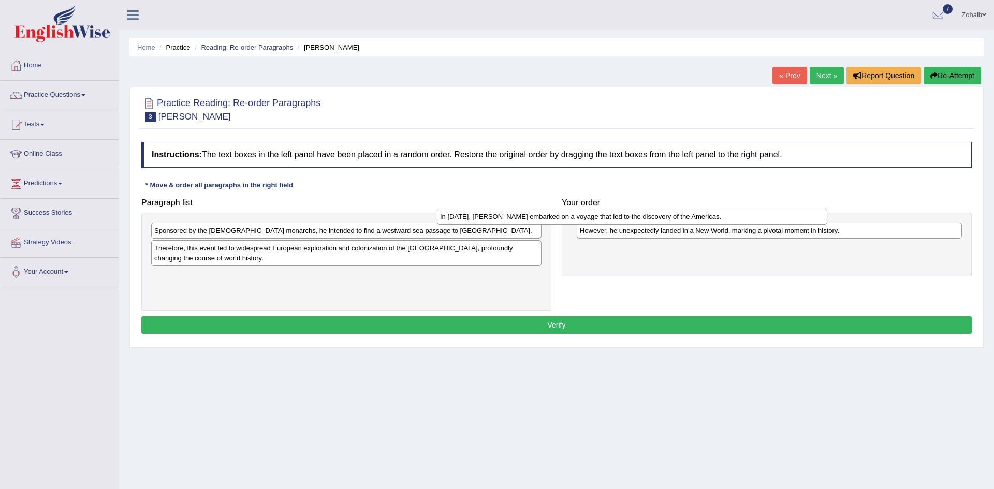
drag, startPoint x: 226, startPoint y: 278, endPoint x: 523, endPoint y: 217, distance: 302.8
click at [523, 217] on div "In 1492, Christopher Columbus embarked on a voyage that led to the discovery of…" at bounding box center [632, 217] width 390 height 16
drag, startPoint x: 629, startPoint y: 250, endPoint x: 629, endPoint y: 229, distance: 20.2
click at [629, 229] on div "In 1492, Christopher Columbus embarked on a voyage that led to the discovery of…" at bounding box center [769, 231] width 385 height 16
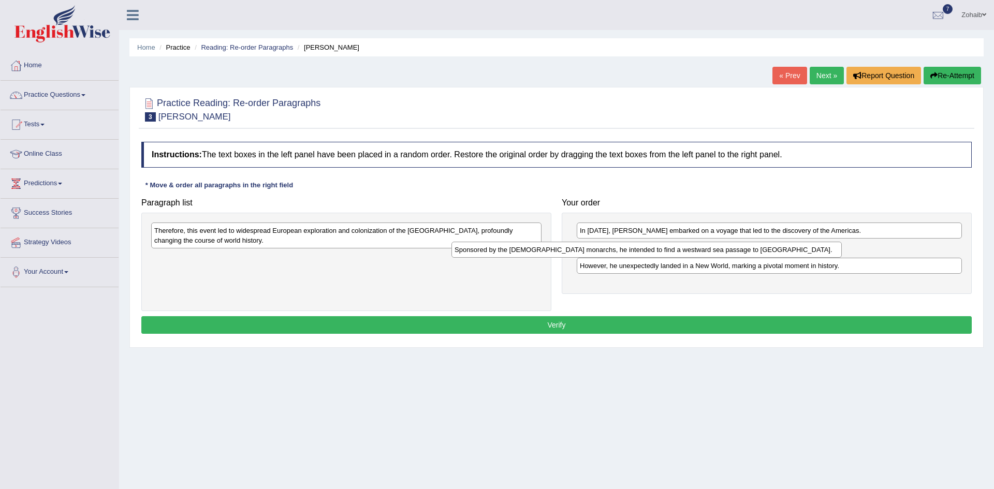
drag, startPoint x: 351, startPoint y: 231, endPoint x: 657, endPoint y: 250, distance: 306.6
click at [657, 250] on div "Sponsored by the Spanish monarchs, he intended to find a westward sea passage t…" at bounding box center [647, 250] width 390 height 16
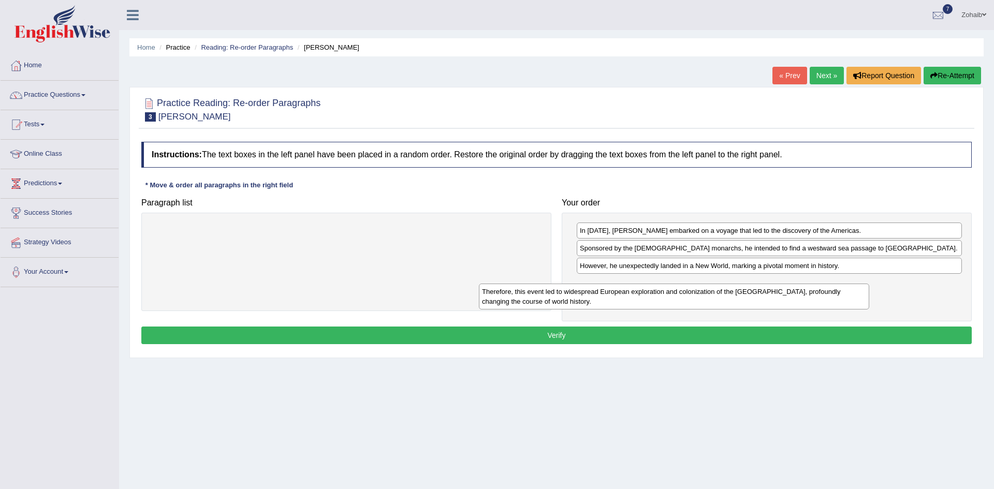
drag, startPoint x: 337, startPoint y: 238, endPoint x: 664, endPoint y: 299, distance: 333.4
click at [664, 299] on div "Therefore, this event led to widespread European exploration and colonization o…" at bounding box center [674, 297] width 390 height 26
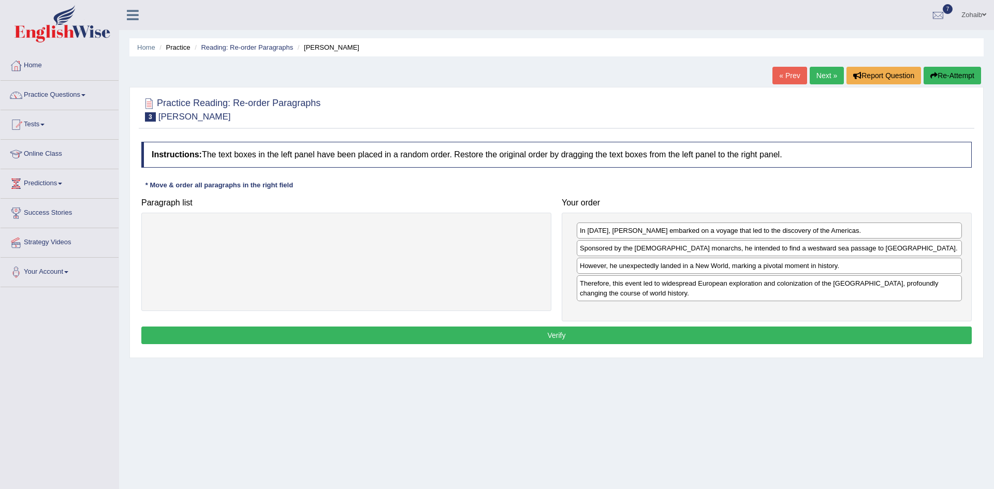
click at [639, 338] on button "Verify" at bounding box center [556, 336] width 831 height 18
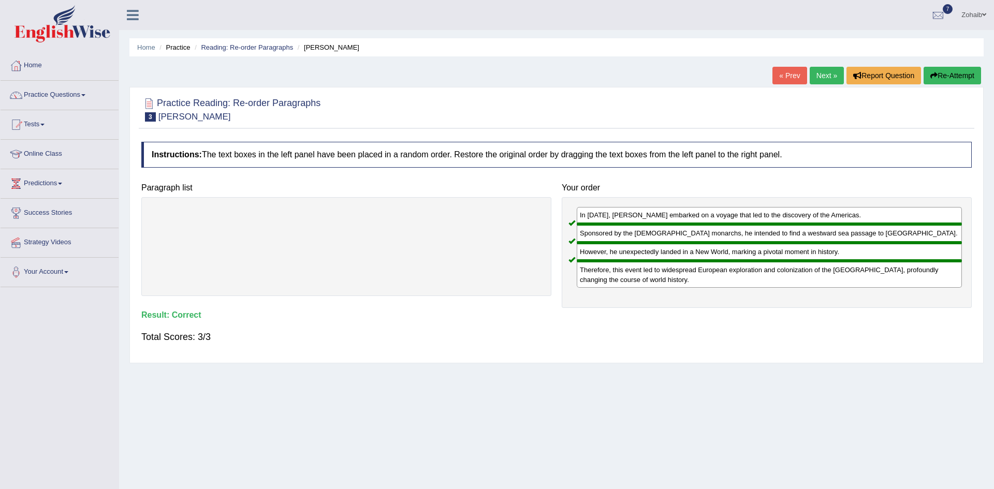
click at [817, 75] on link "Next »" at bounding box center [827, 76] width 34 height 18
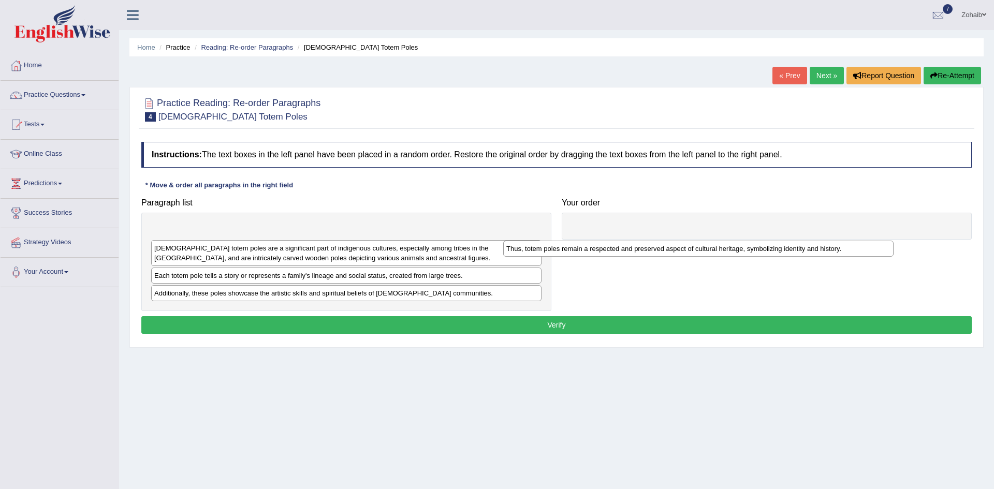
drag, startPoint x: 201, startPoint y: 250, endPoint x: 586, endPoint y: 236, distance: 385.5
click at [586, 241] on div "Thus, totem poles remain a respected and preserved aspect of cultural heritage,…" at bounding box center [698, 249] width 390 height 16
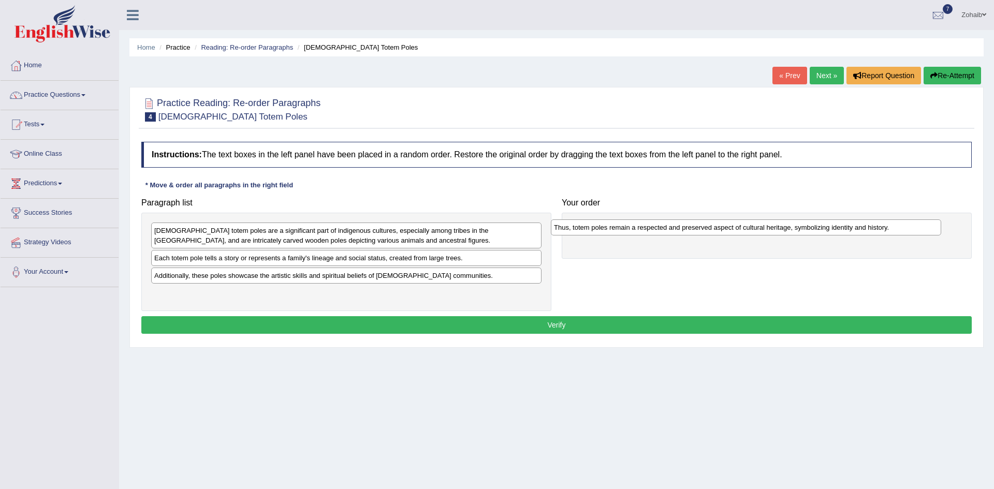
drag, startPoint x: 278, startPoint y: 227, endPoint x: 679, endPoint y: 225, distance: 401.3
click at [679, 225] on div "Thus, totem poles remain a respected and preserved aspect of cultural heritage,…" at bounding box center [746, 228] width 390 height 16
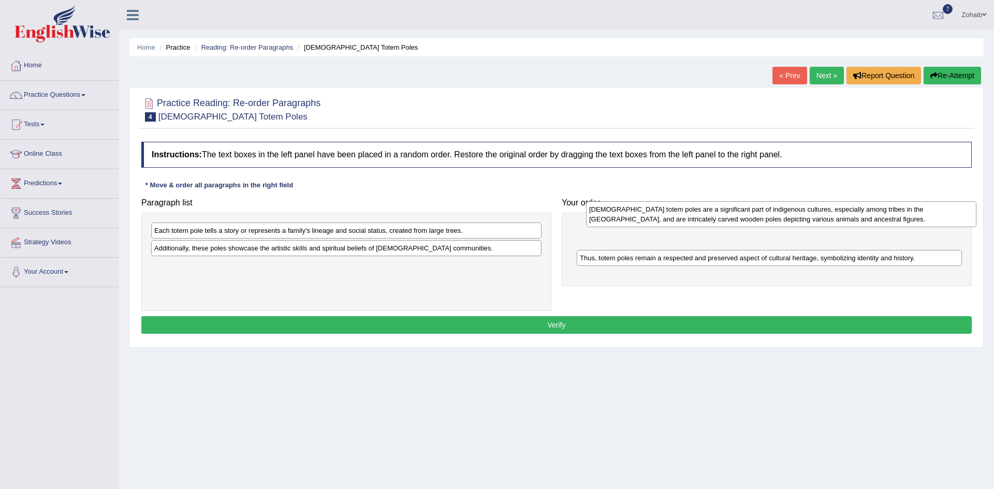
drag, startPoint x: 324, startPoint y: 238, endPoint x: 758, endPoint y: 217, distance: 434.5
click at [758, 217] on div "[DEMOGRAPHIC_DATA] totem poles are a significant part of indigenous cultures, e…" at bounding box center [781, 214] width 390 height 26
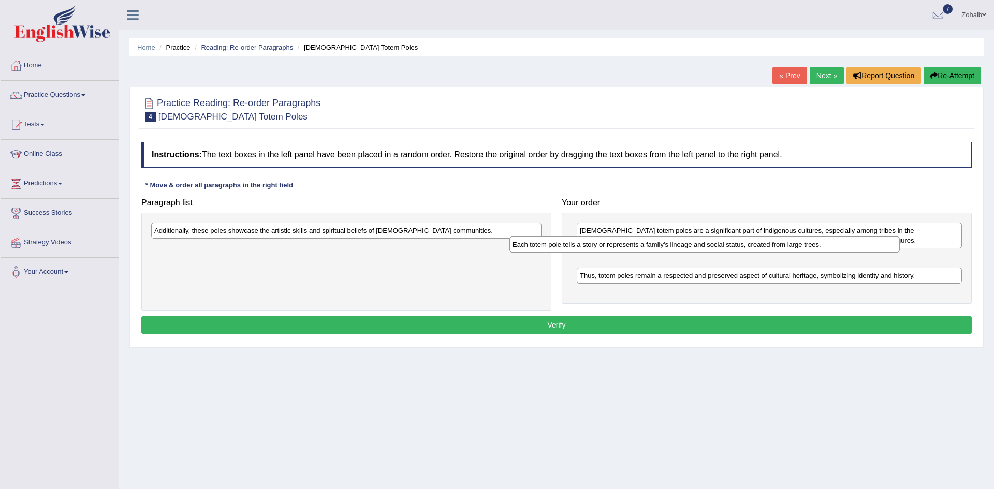
drag, startPoint x: 325, startPoint y: 235, endPoint x: 684, endPoint y: 249, distance: 359.1
click at [684, 249] on div "Each totem pole tells a story or represents a family's lineage and social statu…" at bounding box center [705, 245] width 390 height 16
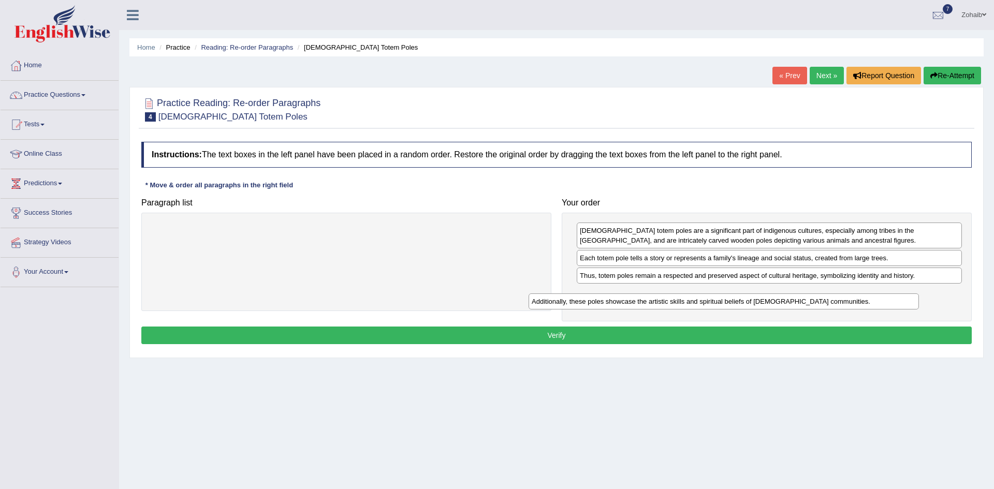
drag, startPoint x: 278, startPoint y: 237, endPoint x: 656, endPoint y: 308, distance: 384.1
click at [656, 308] on div "Additionally, these poles showcase the artistic skills and spiritual beliefs of…" at bounding box center [724, 302] width 390 height 16
click at [613, 337] on button "Verify" at bounding box center [556, 336] width 831 height 18
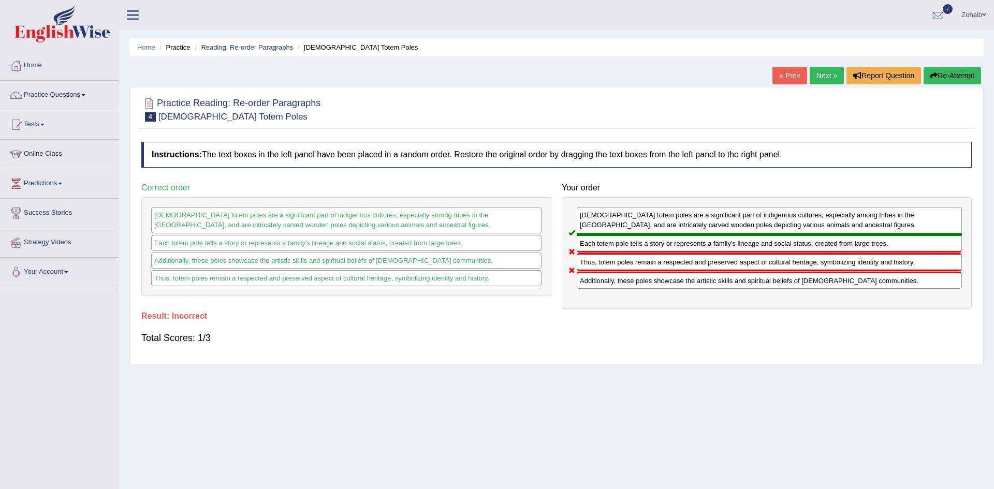
click at [831, 76] on link "Next »" at bounding box center [827, 76] width 34 height 18
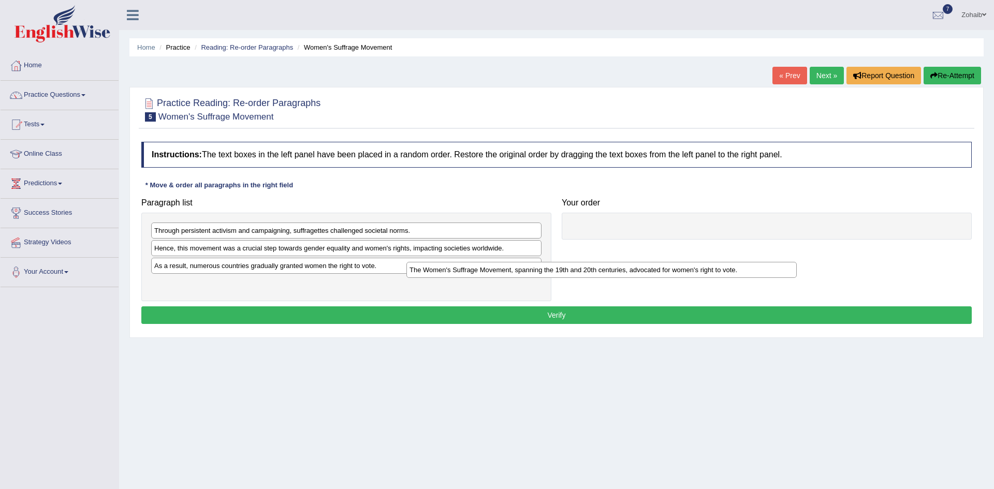
drag, startPoint x: 264, startPoint y: 285, endPoint x: 600, endPoint y: 264, distance: 336.8
click at [600, 264] on div "The Women's Suffrage Movement, spanning the 19th and 20th centuries, advocated …" at bounding box center [602, 270] width 390 height 16
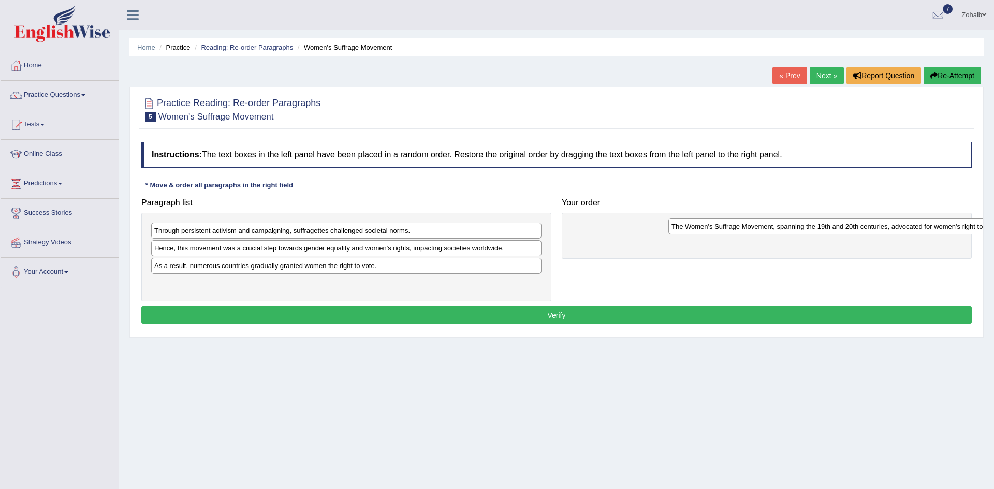
drag, startPoint x: 200, startPoint y: 283, endPoint x: 755, endPoint y: 234, distance: 556.8
click at [755, 234] on div "The Women's Suffrage Movement, spanning the 19th and 20th centuries, advocated …" at bounding box center [864, 227] width 390 height 16
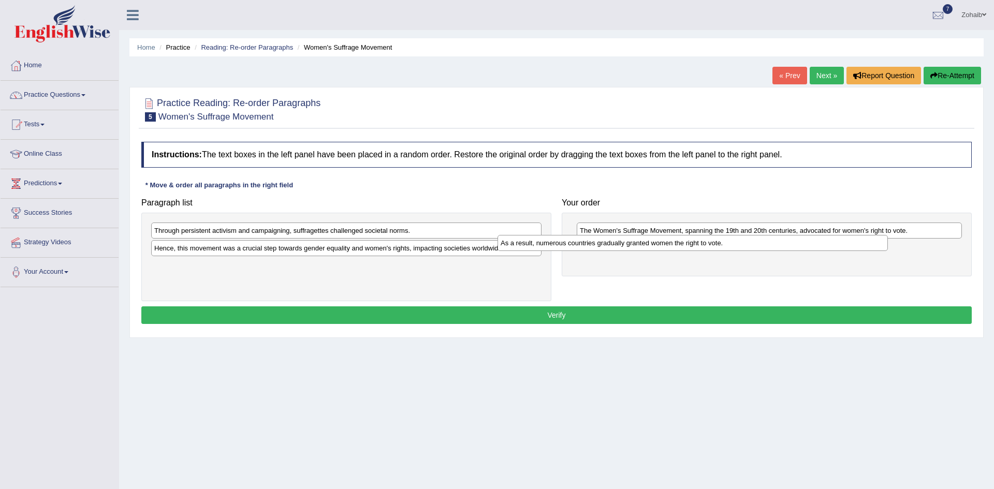
drag, startPoint x: 338, startPoint y: 271, endPoint x: 688, endPoint y: 253, distance: 350.6
click at [688, 251] on div "As a result, numerous countries gradually granted women the right to vote." at bounding box center [693, 243] width 390 height 16
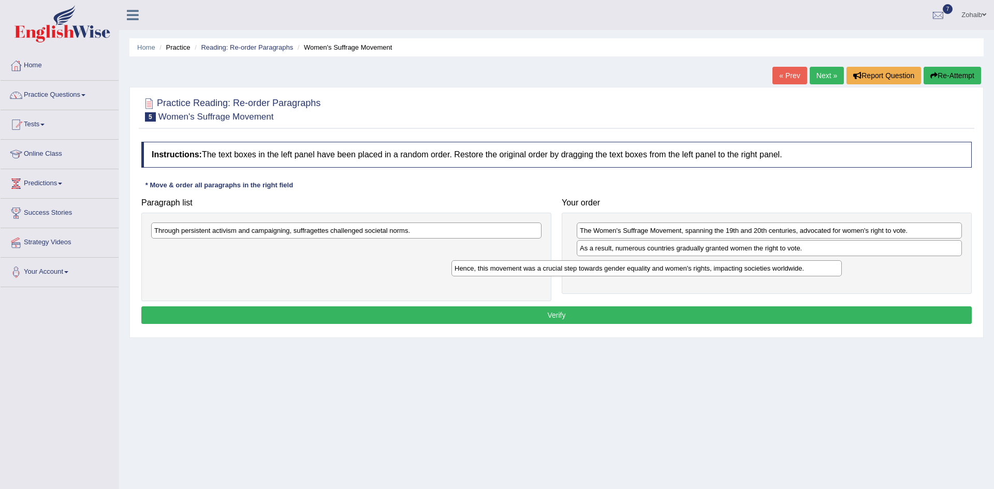
drag, startPoint x: 321, startPoint y: 253, endPoint x: 629, endPoint y: 279, distance: 309.2
click at [629, 277] on div "Hence, this movement was a crucial step towards gender equality and women's rig…" at bounding box center [647, 268] width 390 height 16
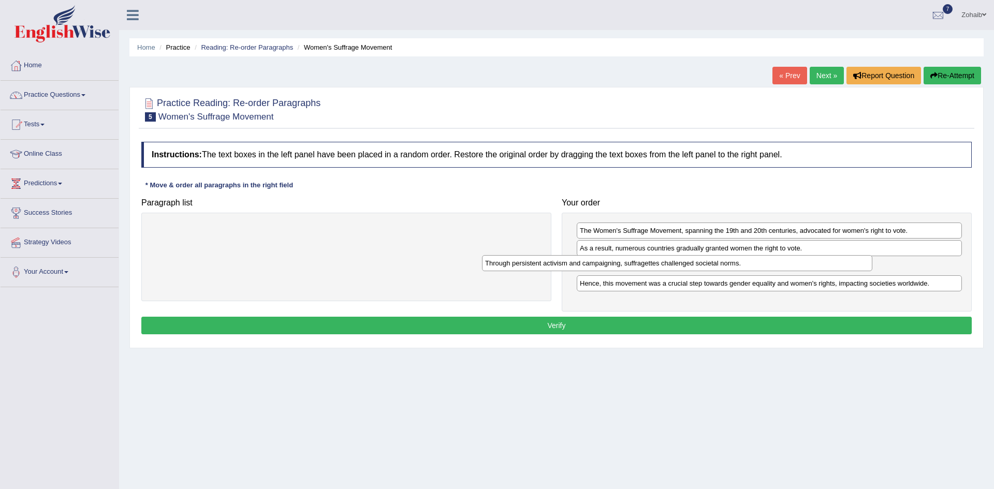
drag, startPoint x: 327, startPoint y: 233, endPoint x: 673, endPoint y: 264, distance: 347.4
click at [673, 264] on div "Through persistent activism and campaigning, suffragettes challenged societal n…" at bounding box center [677, 263] width 390 height 16
drag, startPoint x: 667, startPoint y: 252, endPoint x: 670, endPoint y: 272, distance: 20.4
click at [670, 272] on div "As a result, numerous countries gradually granted women the right to vote." at bounding box center [772, 265] width 385 height 16
click at [623, 321] on button "Verify" at bounding box center [556, 326] width 831 height 18
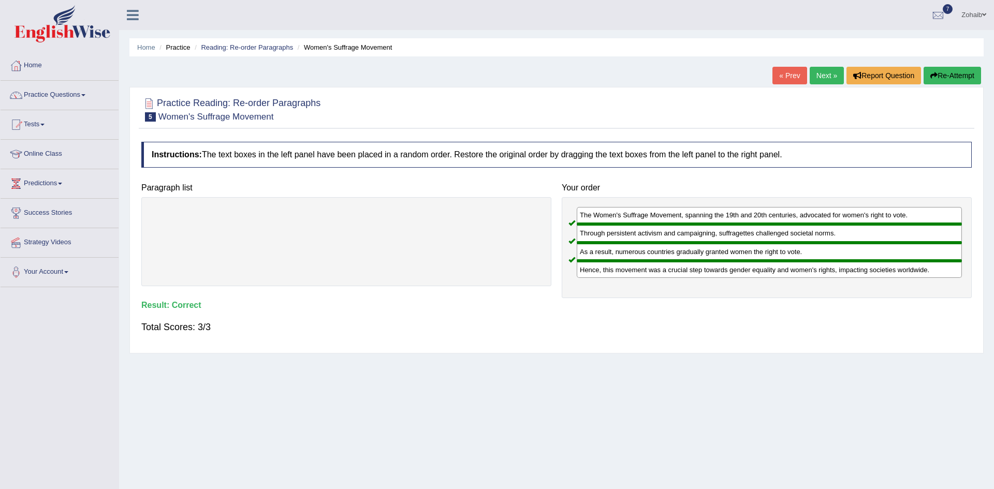
click at [825, 76] on link "Next »" at bounding box center [827, 76] width 34 height 18
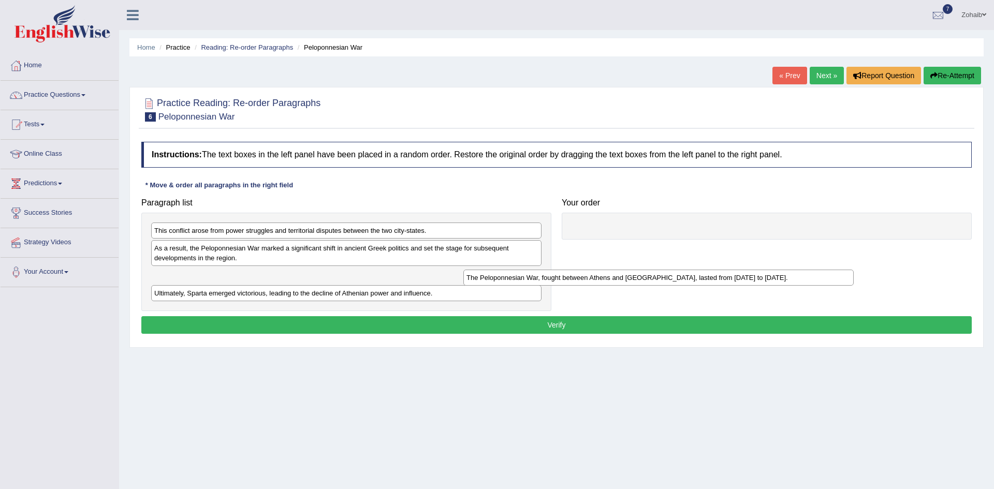
drag, startPoint x: 219, startPoint y: 297, endPoint x: 538, endPoint y: 281, distance: 319.4
click at [538, 281] on div "The Peloponnesian War, fought between Athens and [GEOGRAPHIC_DATA], lasted from…" at bounding box center [658, 278] width 390 height 16
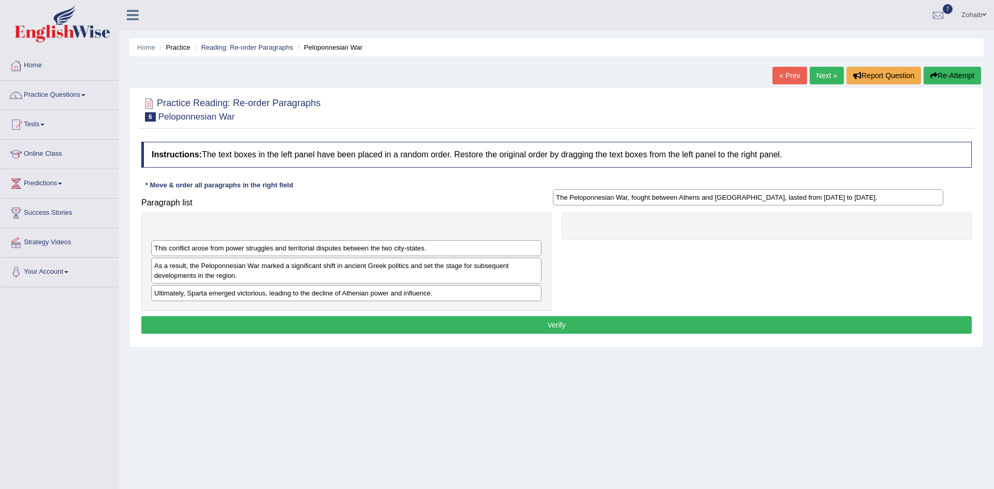
drag, startPoint x: 284, startPoint y: 284, endPoint x: 810, endPoint y: 214, distance: 531.2
click at [810, 206] on div "The Peloponnesian War, fought between Athens and [GEOGRAPHIC_DATA], lasted from…" at bounding box center [748, 198] width 390 height 16
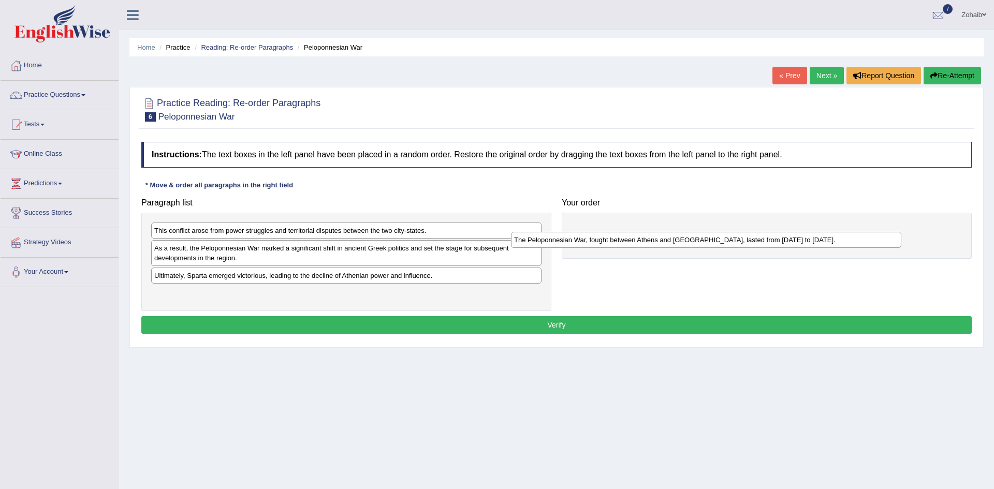
drag, startPoint x: 213, startPoint y: 230, endPoint x: 581, endPoint y: 241, distance: 367.8
click at [581, 241] on div "The Peloponnesian War, fought between Athens and [GEOGRAPHIC_DATA], lasted from…" at bounding box center [706, 240] width 390 height 16
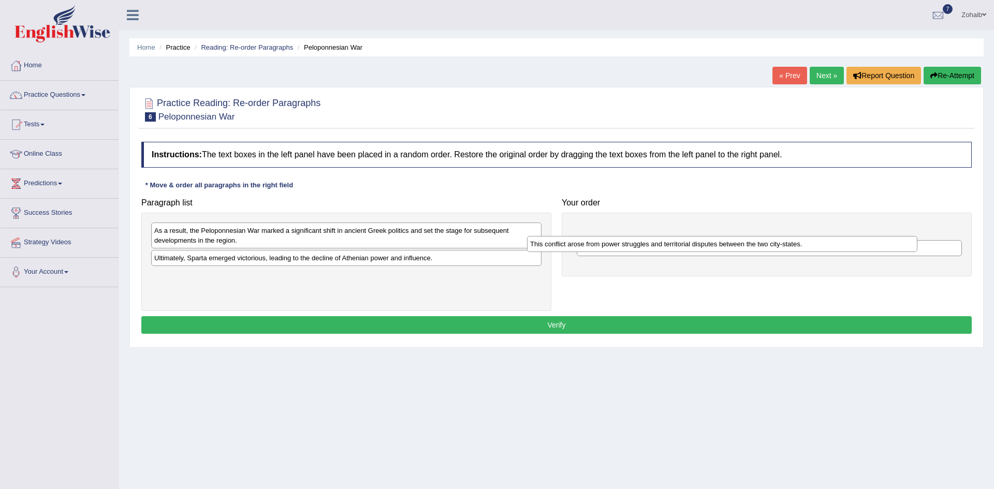
drag, startPoint x: 296, startPoint y: 230, endPoint x: 672, endPoint y: 244, distance: 376.2
click at [672, 244] on div "This conflict arose from power struggles and territorial disputes between the t…" at bounding box center [722, 244] width 390 height 16
drag, startPoint x: 607, startPoint y: 251, endPoint x: 614, endPoint y: 225, distance: 26.6
click at [614, 225] on div "The Peloponnesian War, fought between Athens and Sparta, lasted from 431 to 404…" at bounding box center [775, 222] width 385 height 16
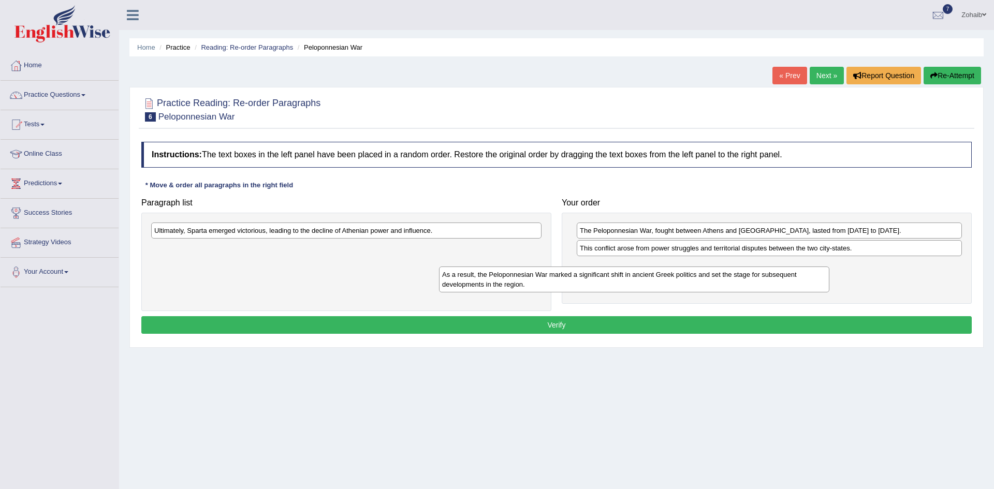
drag, startPoint x: 355, startPoint y: 243, endPoint x: 697, endPoint y: 280, distance: 343.7
click at [697, 280] on div "As a result, the Peloponnesian War marked a significant shift in ancient Greek …" at bounding box center [634, 280] width 390 height 26
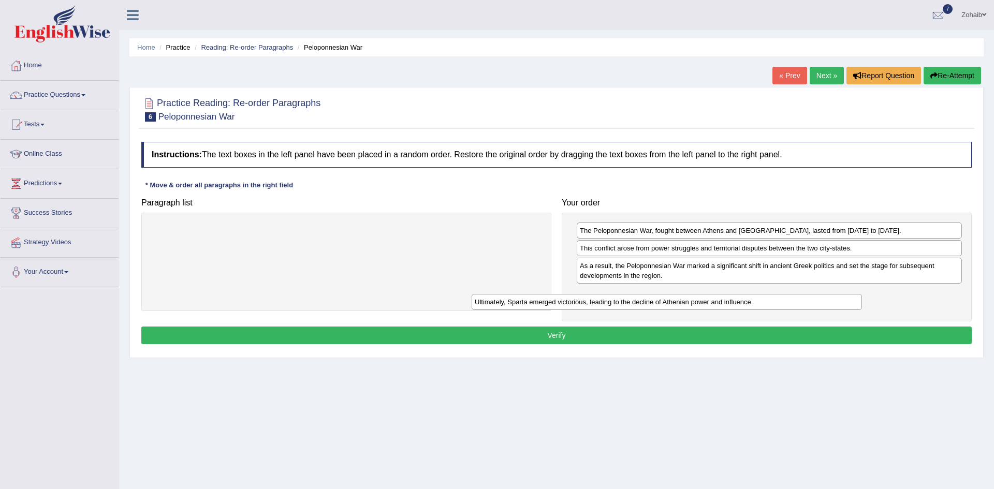
drag, startPoint x: 426, startPoint y: 231, endPoint x: 748, endPoint y: 303, distance: 329.9
click at [748, 303] on div "Ultimately, Sparta emerged victorious, leading to the decline of Athenian power…" at bounding box center [667, 302] width 390 height 16
click at [695, 332] on button "Verify" at bounding box center [556, 336] width 831 height 18
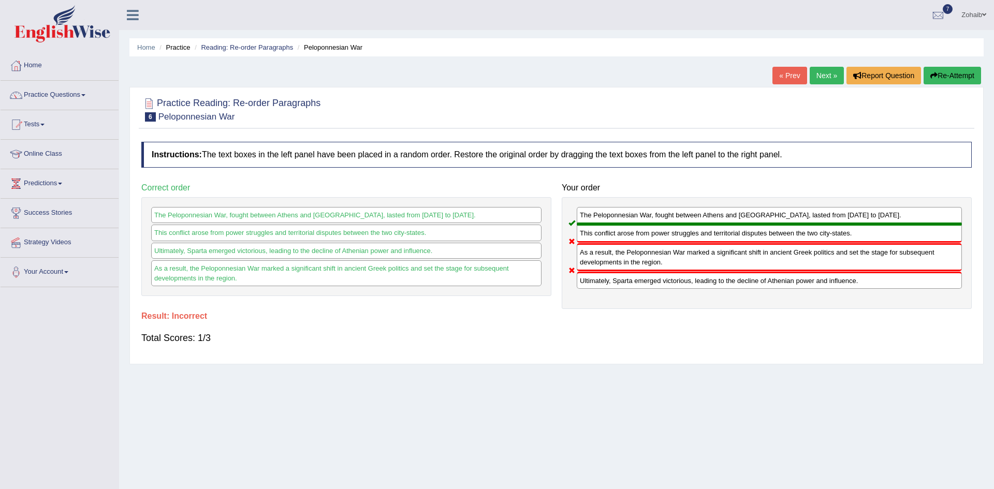
click at [695, 332] on div "Total Scores: 1/3" at bounding box center [556, 338] width 831 height 25
click at [833, 75] on link "Next »" at bounding box center [827, 76] width 34 height 18
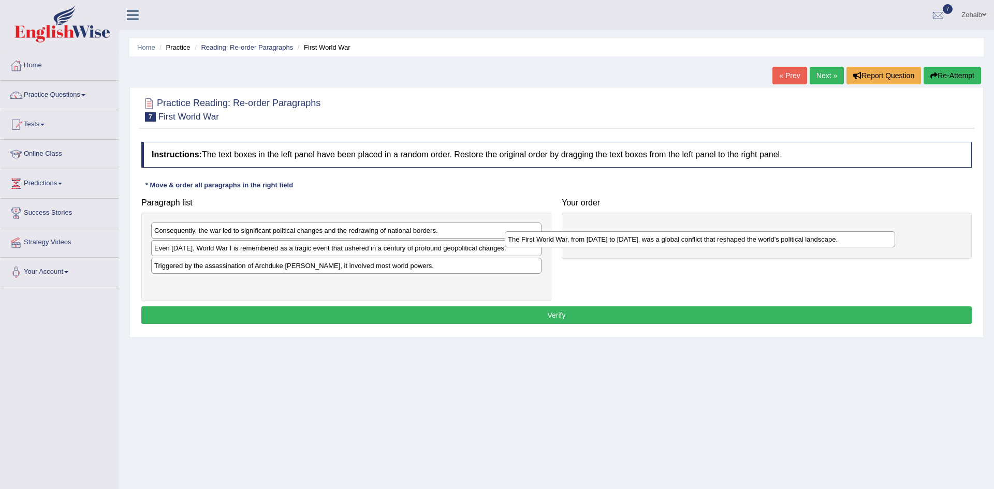
drag, startPoint x: 238, startPoint y: 284, endPoint x: 599, endPoint y: 241, distance: 363.5
click at [599, 241] on div "The First World War, from 1914 to 1918, was a global conflict that reshaped the…" at bounding box center [700, 239] width 390 height 16
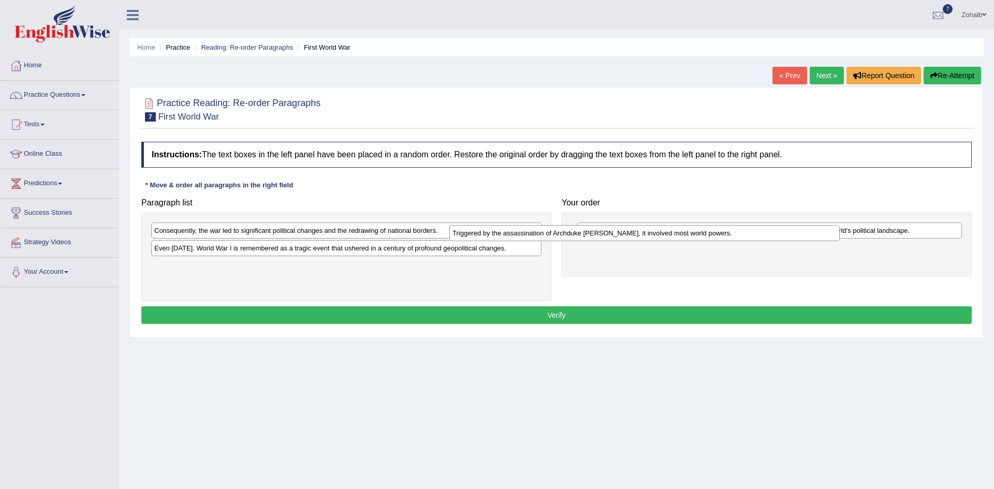
drag, startPoint x: 262, startPoint y: 269, endPoint x: 561, endPoint y: 249, distance: 300.5
click at [561, 241] on div "Triggered by the assassination of Archduke Franz Ferdinand, it involved most wo…" at bounding box center [644, 233] width 390 height 16
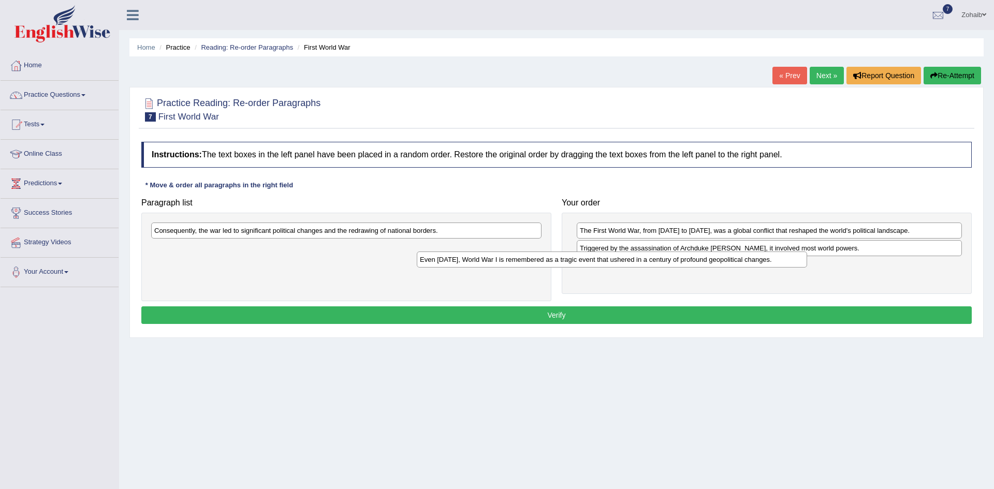
drag, startPoint x: 439, startPoint y: 253, endPoint x: 707, endPoint y: 264, distance: 269.0
click at [707, 264] on div "Even today, World War I is remembered as a tragic event that ushered in a centu…" at bounding box center [612, 260] width 390 height 16
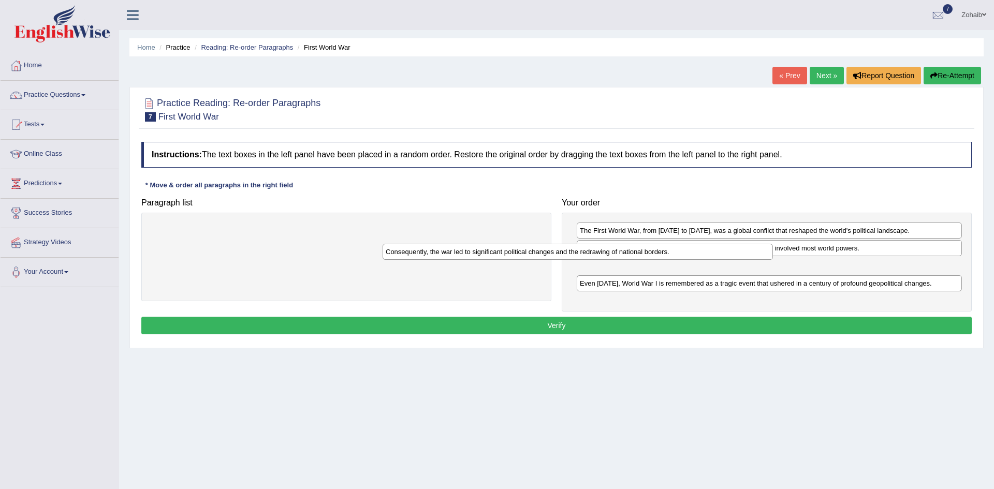
drag, startPoint x: 466, startPoint y: 232, endPoint x: 697, endPoint y: 254, distance: 232.5
click at [697, 254] on div "Consequently, the war led to significant political changes and the redrawing of…" at bounding box center [578, 252] width 390 height 16
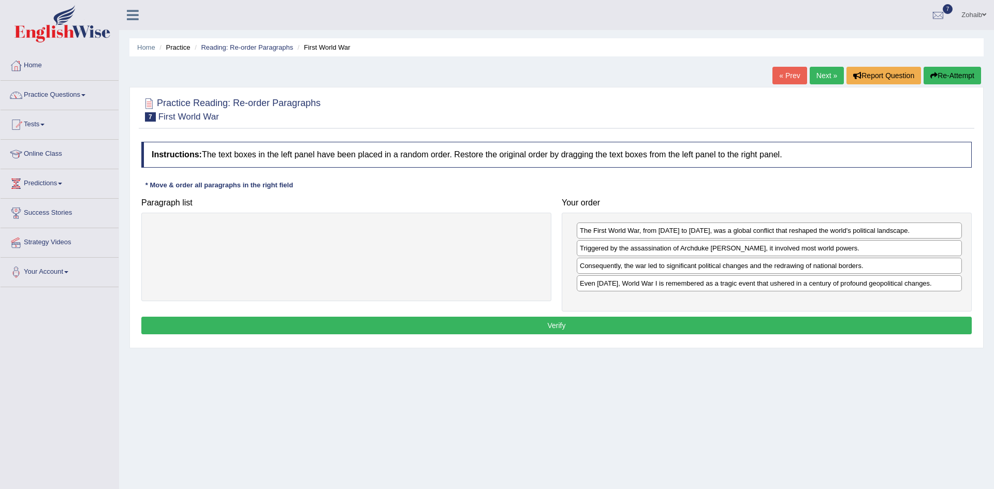
click at [606, 322] on button "Verify" at bounding box center [556, 326] width 831 height 18
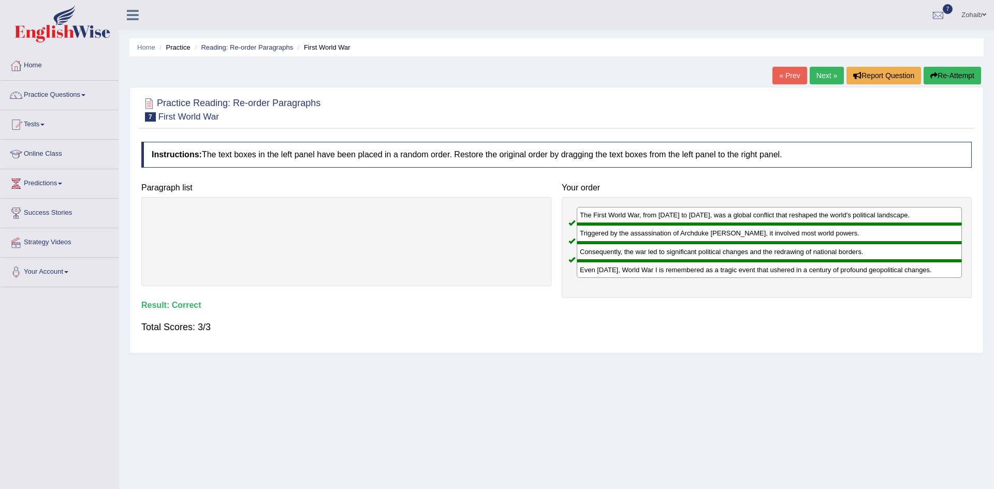
click at [675, 453] on div "Home Practice Reading: Re-order Paragraphs First World War « Prev Next » Report…" at bounding box center [556, 259] width 875 height 518
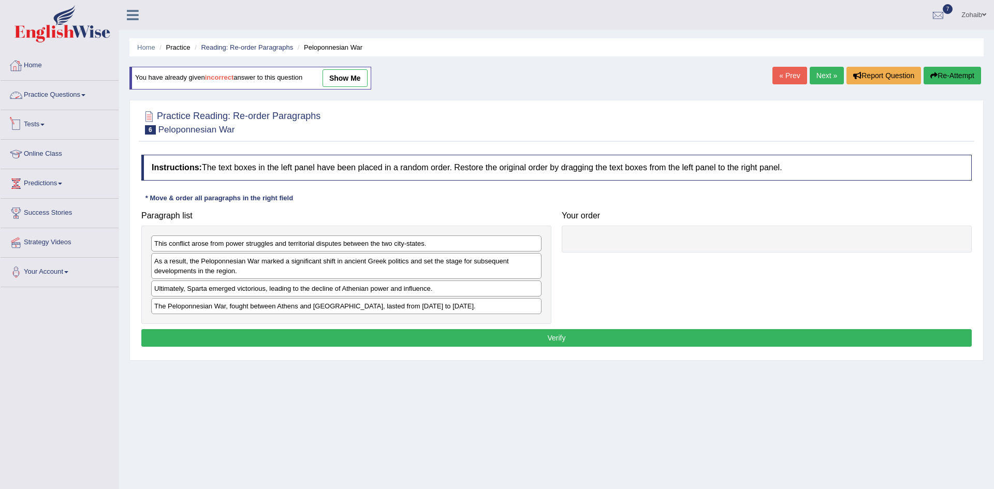
click at [36, 93] on link "Practice Questions" at bounding box center [60, 94] width 118 height 26
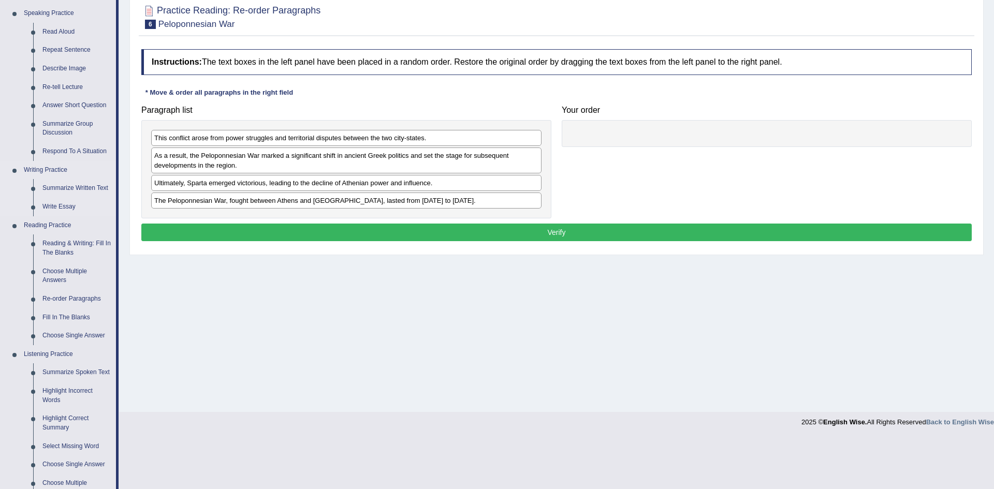
scroll to position [110, 0]
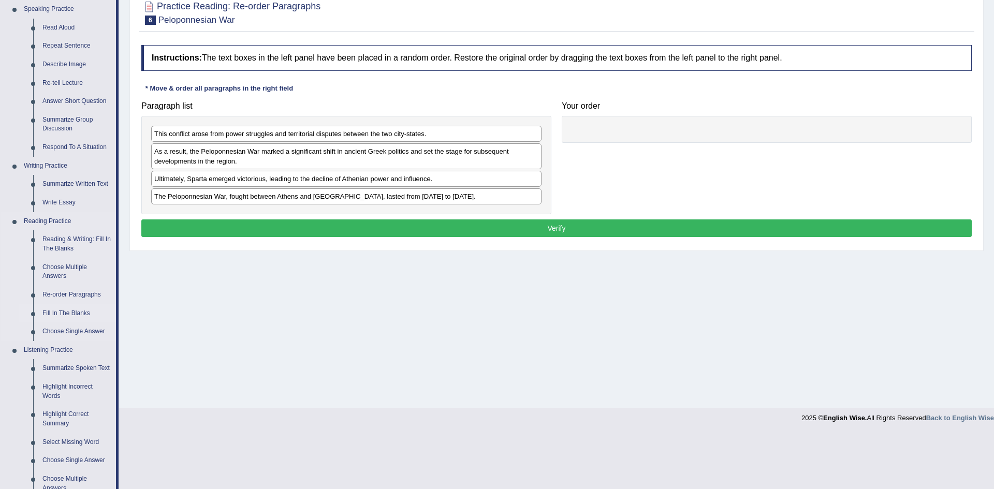
click at [59, 314] on link "Fill In The Blanks" at bounding box center [77, 313] width 78 height 19
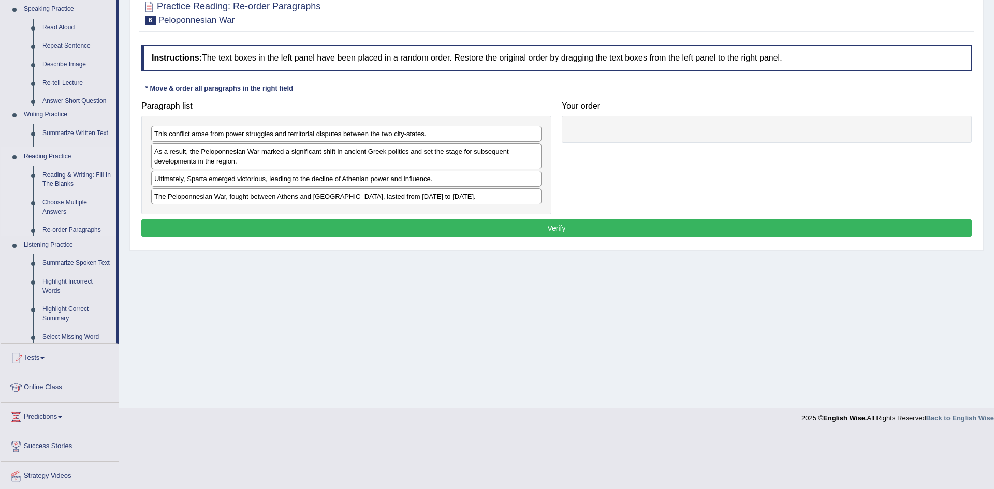
scroll to position [54, 0]
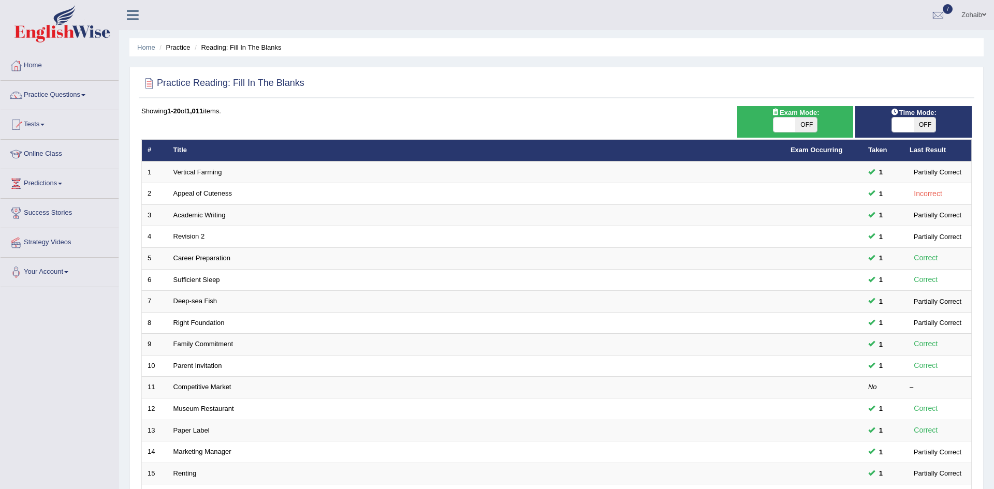
scroll to position [196, 0]
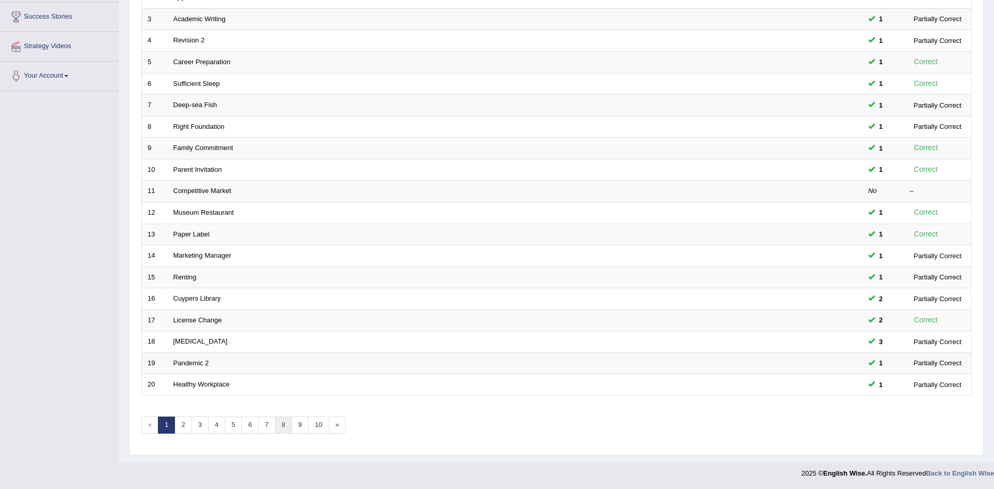
click at [283, 425] on link "8" at bounding box center [283, 425] width 17 height 17
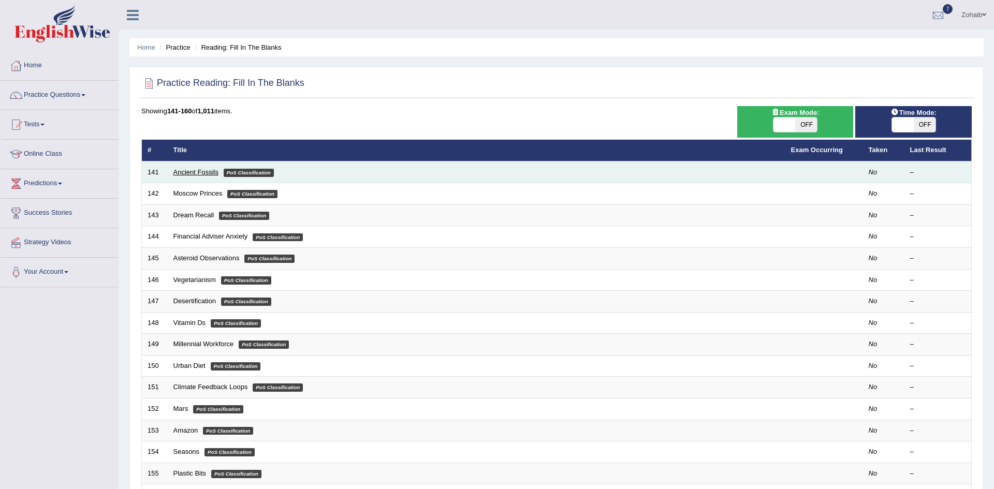
click at [192, 171] on link "Ancient Fossils" at bounding box center [195, 172] width 45 height 8
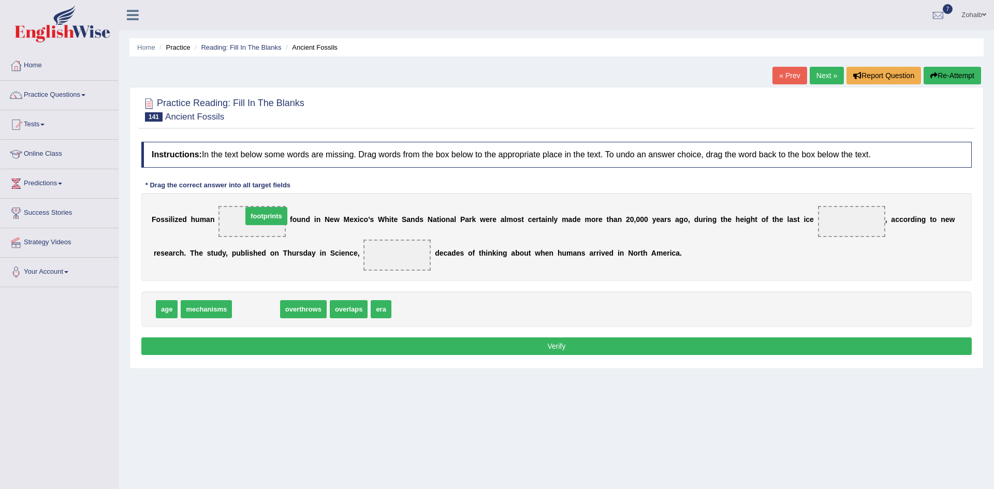
drag, startPoint x: 260, startPoint y: 313, endPoint x: 270, endPoint y: 220, distance: 94.3
click at [258, 309] on span "overthrows" at bounding box center [258, 309] width 47 height 18
drag, startPoint x: 329, startPoint y: 310, endPoint x: 810, endPoint y: 235, distance: 486.5
drag, startPoint x: 812, startPoint y: 213, endPoint x: 388, endPoint y: 277, distance: 428.4
click at [388, 277] on div "F o s s i l i z e d h u m a n footprints f o u n d i n N e w M e x i c o ’ s W …" at bounding box center [556, 237] width 831 height 88
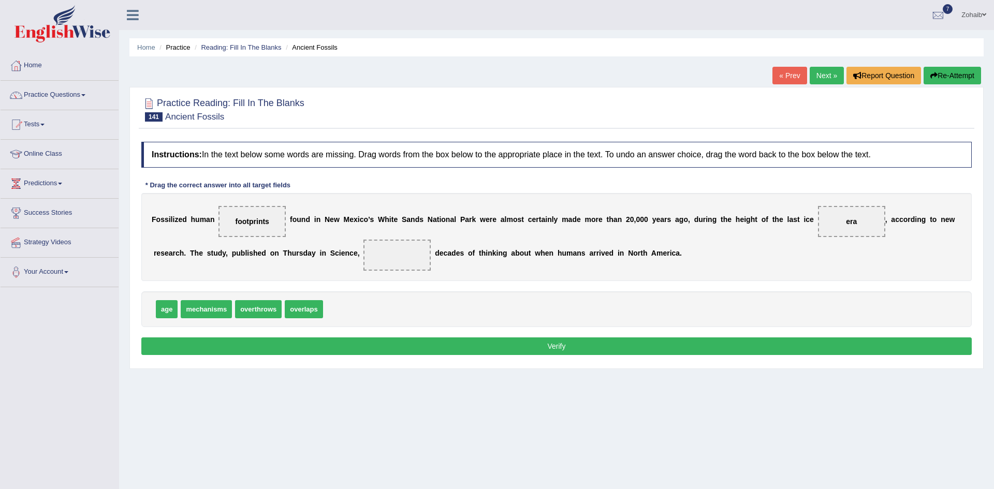
drag, startPoint x: 810, startPoint y: 214, endPoint x: 382, endPoint y: 279, distance: 433.0
click at [382, 279] on div "F o s s i l i z e d h u m a n footprints f o u n d i n N e w M e x i c o ’ s W …" at bounding box center [556, 237] width 831 height 88
drag, startPoint x: 296, startPoint y: 310, endPoint x: 328, endPoint y: 263, distance: 56.7
click at [271, 352] on button "Verify" at bounding box center [556, 347] width 831 height 18
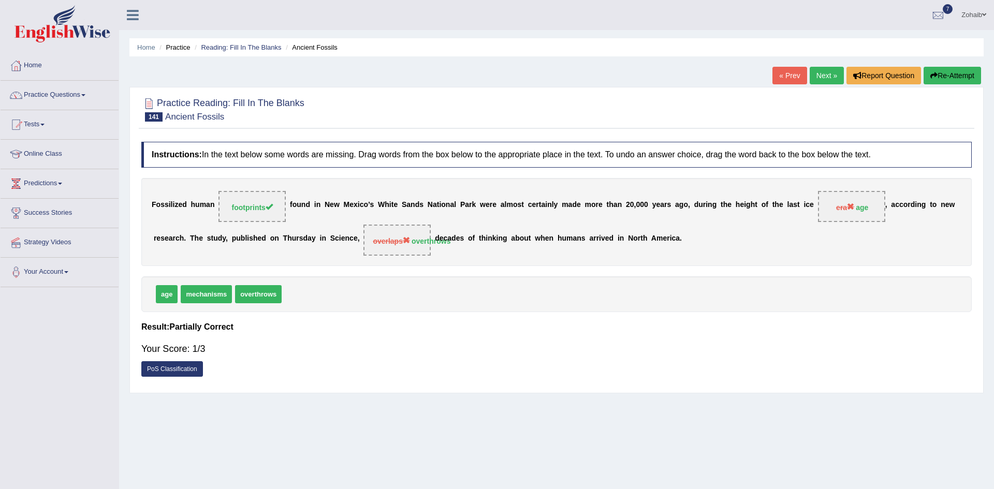
click at [940, 72] on button "Re-Attempt" at bounding box center [952, 76] width 57 height 18
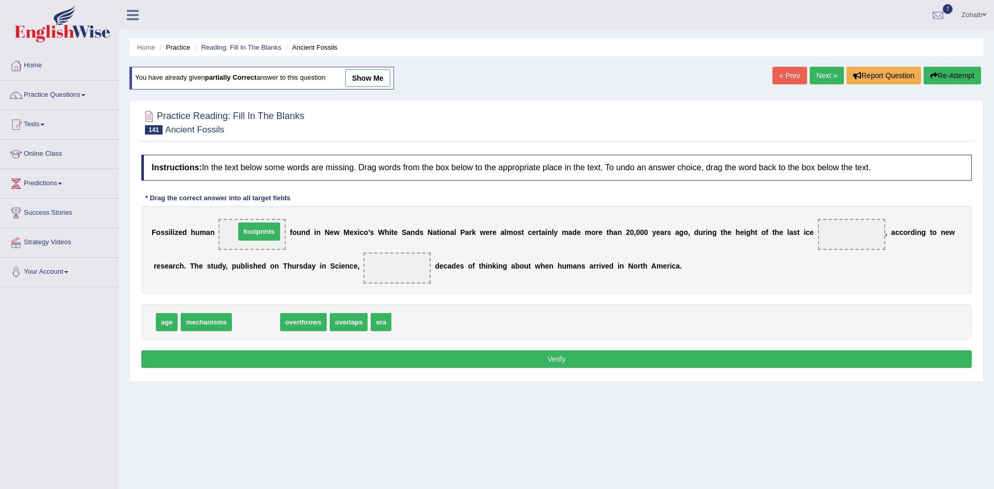
drag, startPoint x: 253, startPoint y: 323, endPoint x: 256, endPoint y: 233, distance: 90.7
drag, startPoint x: 263, startPoint y: 325, endPoint x: 339, endPoint y: 262, distance: 98.2
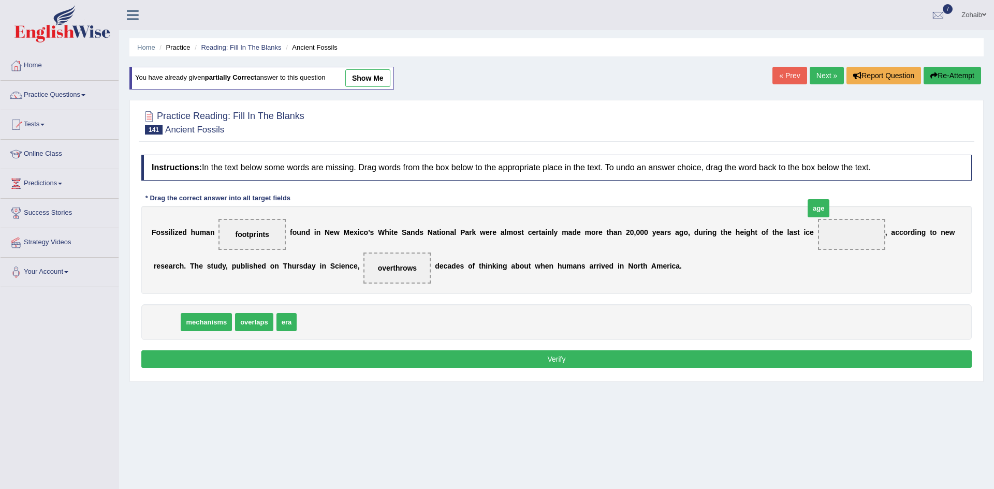
drag, startPoint x: 164, startPoint y: 328, endPoint x: 816, endPoint y: 225, distance: 660.1
click at [679, 352] on button "Verify" at bounding box center [556, 360] width 831 height 18
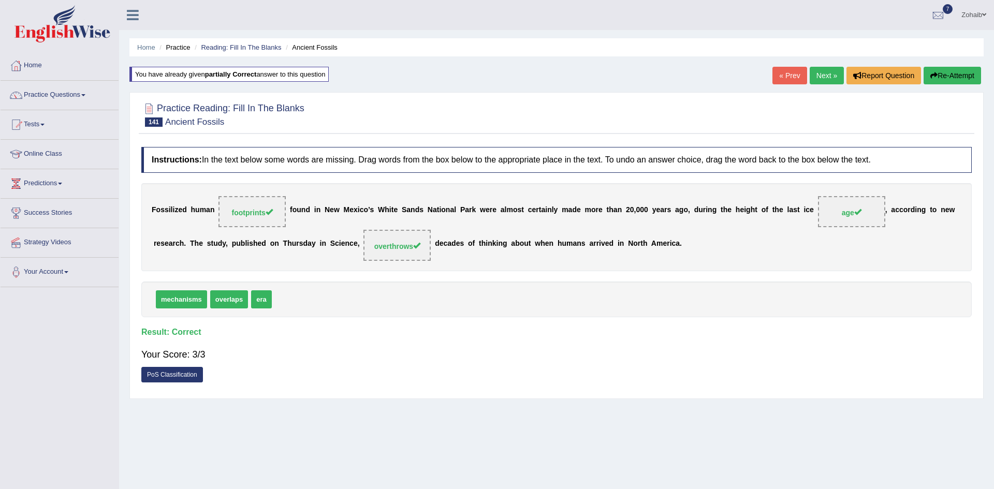
click at [821, 67] on link "Next »" at bounding box center [827, 76] width 34 height 18
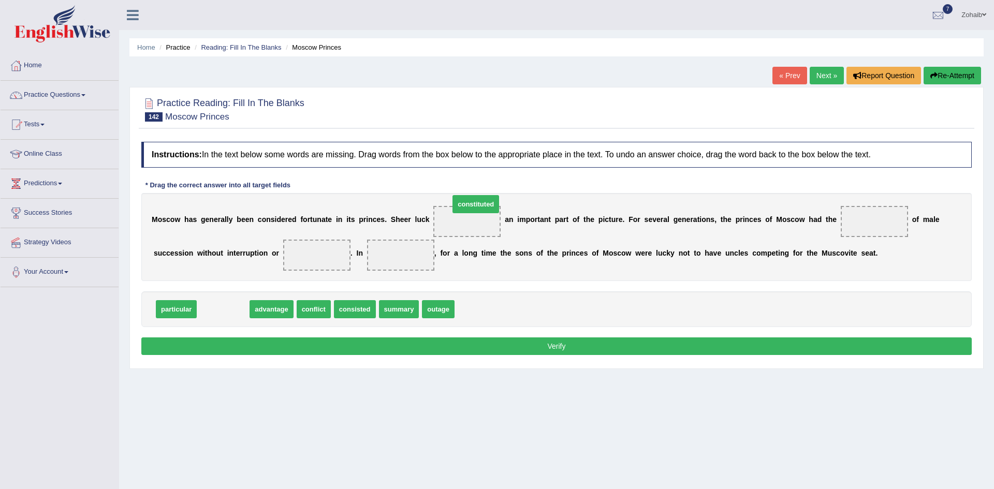
drag, startPoint x: 205, startPoint y: 314, endPoint x: 457, endPoint y: 209, distance: 273.7
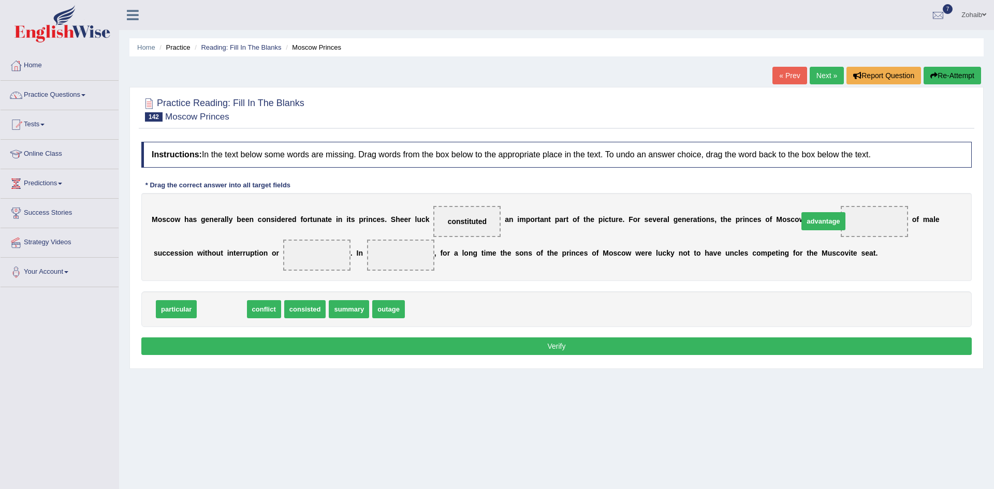
drag, startPoint x: 230, startPoint y: 314, endPoint x: 832, endPoint y: 226, distance: 607.6
drag, startPoint x: 221, startPoint y: 314, endPoint x: 264, endPoint y: 249, distance: 78.1
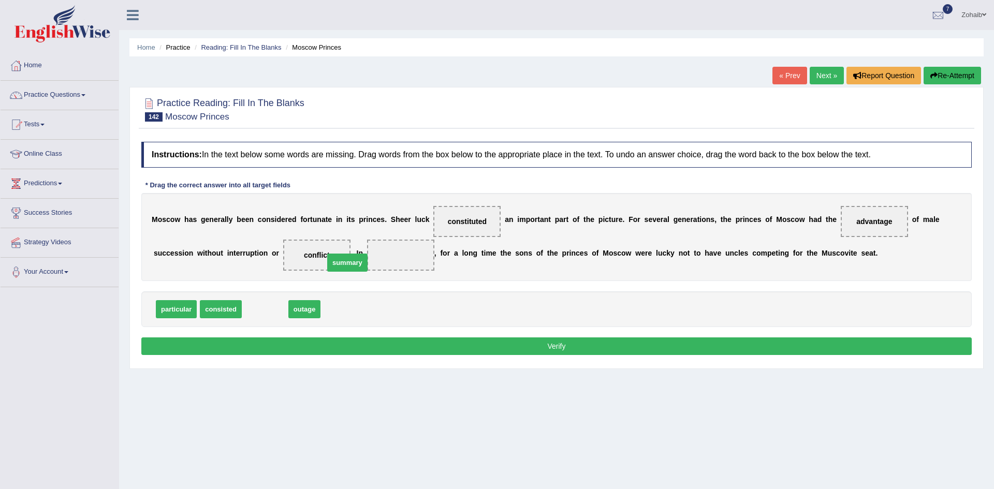
drag, startPoint x: 264, startPoint y: 312, endPoint x: 347, endPoint y: 265, distance: 95.1
click at [331, 352] on button "Verify" at bounding box center [556, 347] width 831 height 18
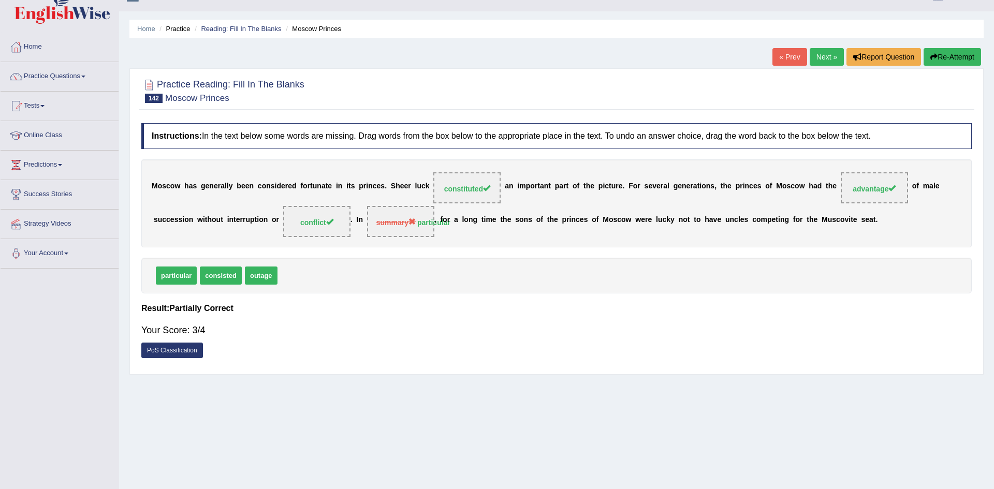
scroll to position [23, 0]
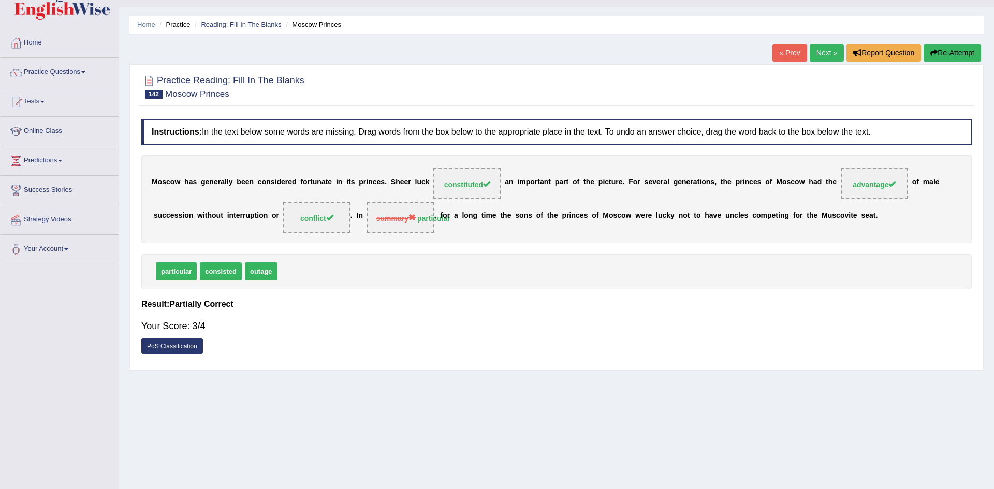
click at [833, 57] on link "Next »" at bounding box center [827, 53] width 34 height 18
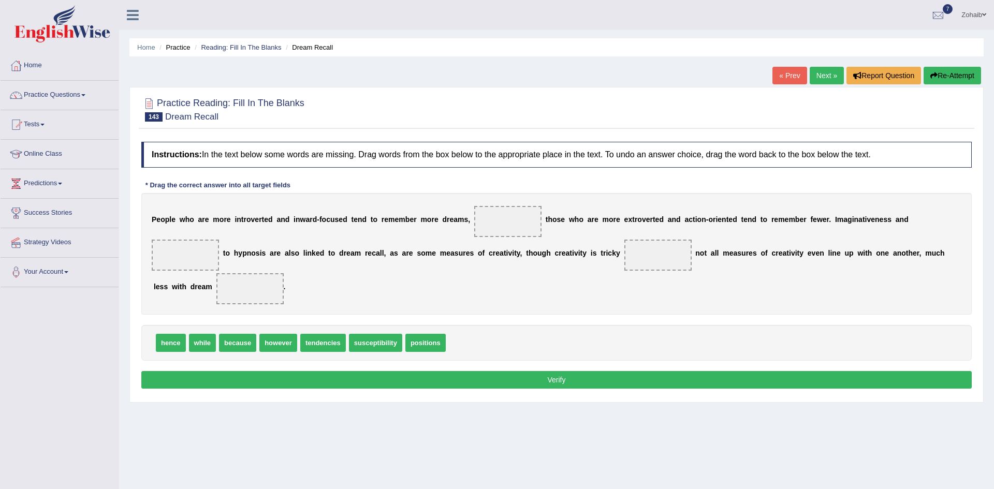
click at [267, 334] on span "however" at bounding box center [278, 343] width 38 height 18
drag, startPoint x: 207, startPoint y: 311, endPoint x: 545, endPoint y: 206, distance: 354.3
click at [545, 229] on span "while" at bounding box center [555, 238] width 27 height 18
drag, startPoint x: 200, startPoint y: 306, endPoint x: 453, endPoint y: 197, distance: 275.8
drag, startPoint x: 326, startPoint y: 307, endPoint x: 854, endPoint y: 226, distance: 534.8
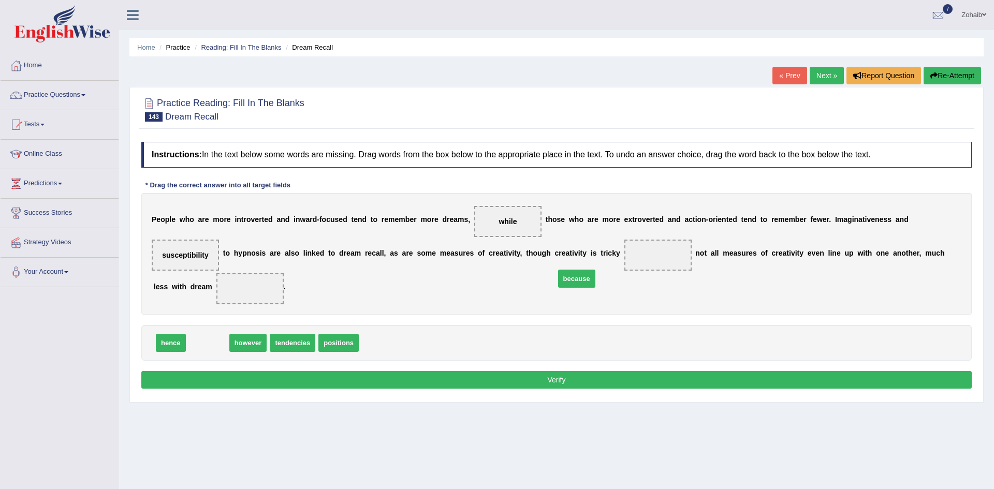
drag, startPoint x: 203, startPoint y: 312, endPoint x: 570, endPoint y: 249, distance: 372.5
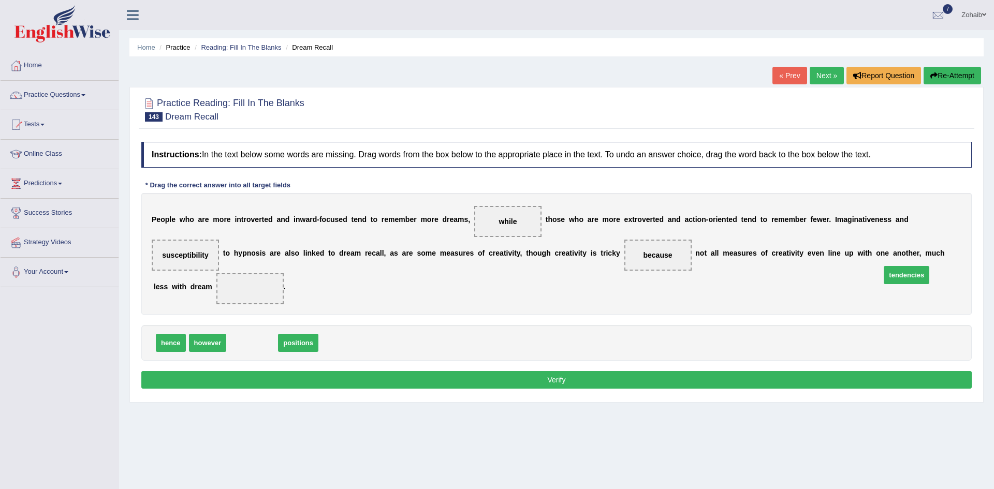
drag, startPoint x: 257, startPoint y: 311, endPoint x: 912, endPoint y: 243, distance: 658.6
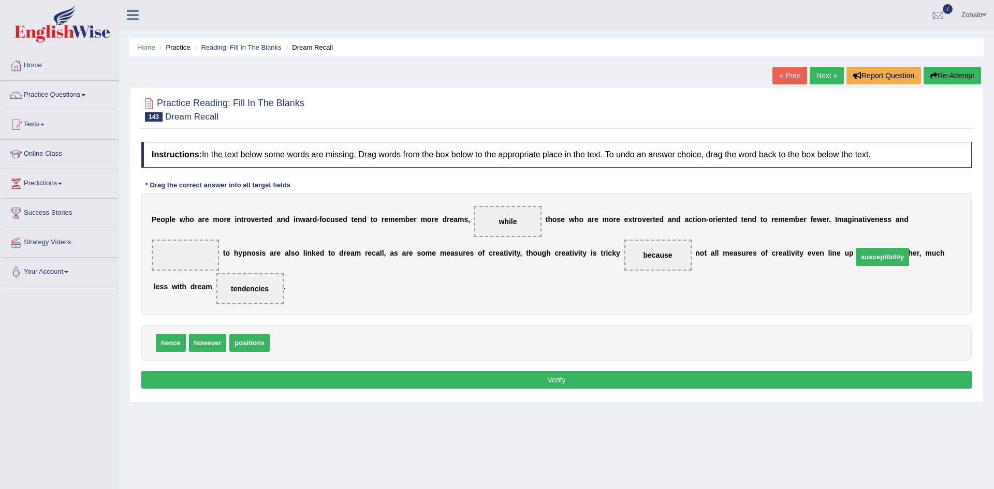
drag, startPoint x: 288, startPoint y: 314, endPoint x: 877, endPoint y: 226, distance: 595.4
click at [526, 371] on button "Verify" at bounding box center [556, 380] width 831 height 18
